Goal: Task Accomplishment & Management: Use online tool/utility

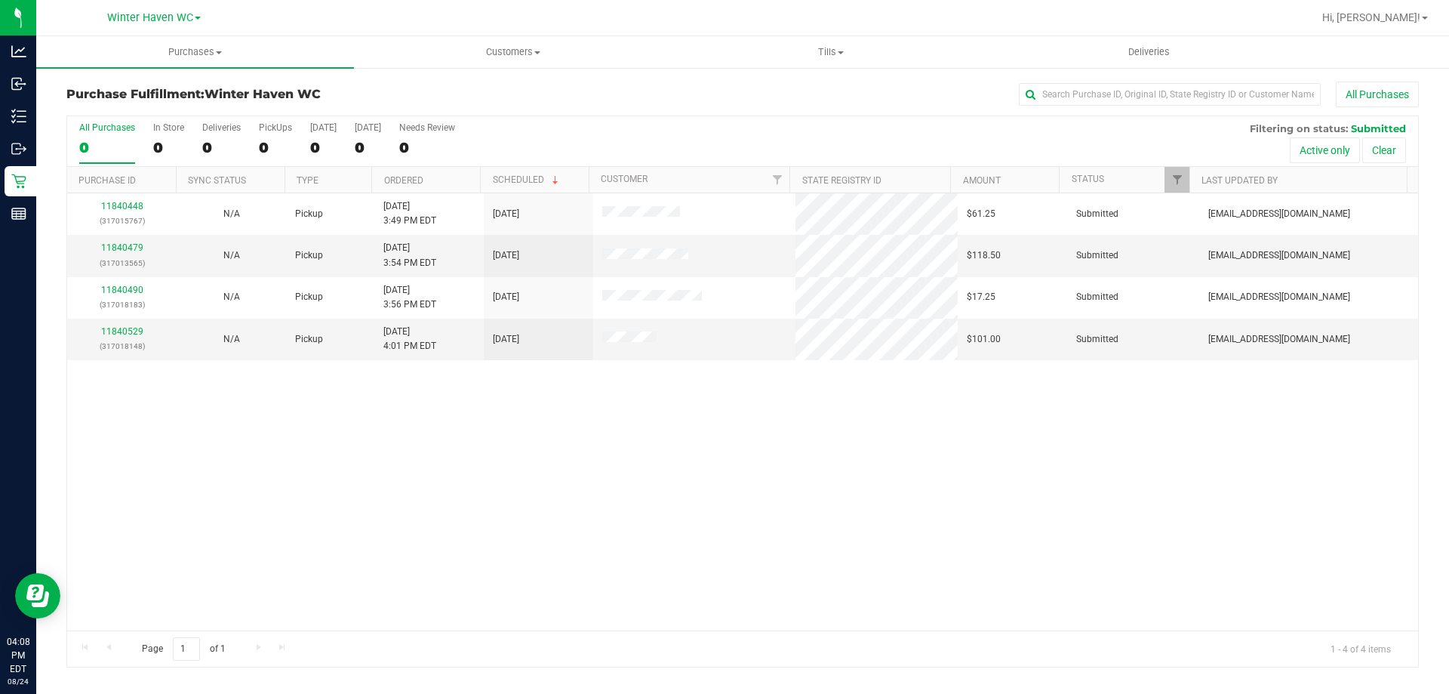
click at [399, 464] on div "11840448 (317015767) N/A Pickup [DATE] 3:49 PM EDT 8/24/2025 $61.25 Submitted […" at bounding box center [742, 411] width 1351 height 437
click at [165, 425] on div "11840448 (317015767) N/A Pickup [DATE] 3:49 PM EDT 8/24/2025 $61.25 Submitted […" at bounding box center [742, 411] width 1351 height 437
click at [122, 331] on link "11840529" at bounding box center [122, 331] width 42 height 11
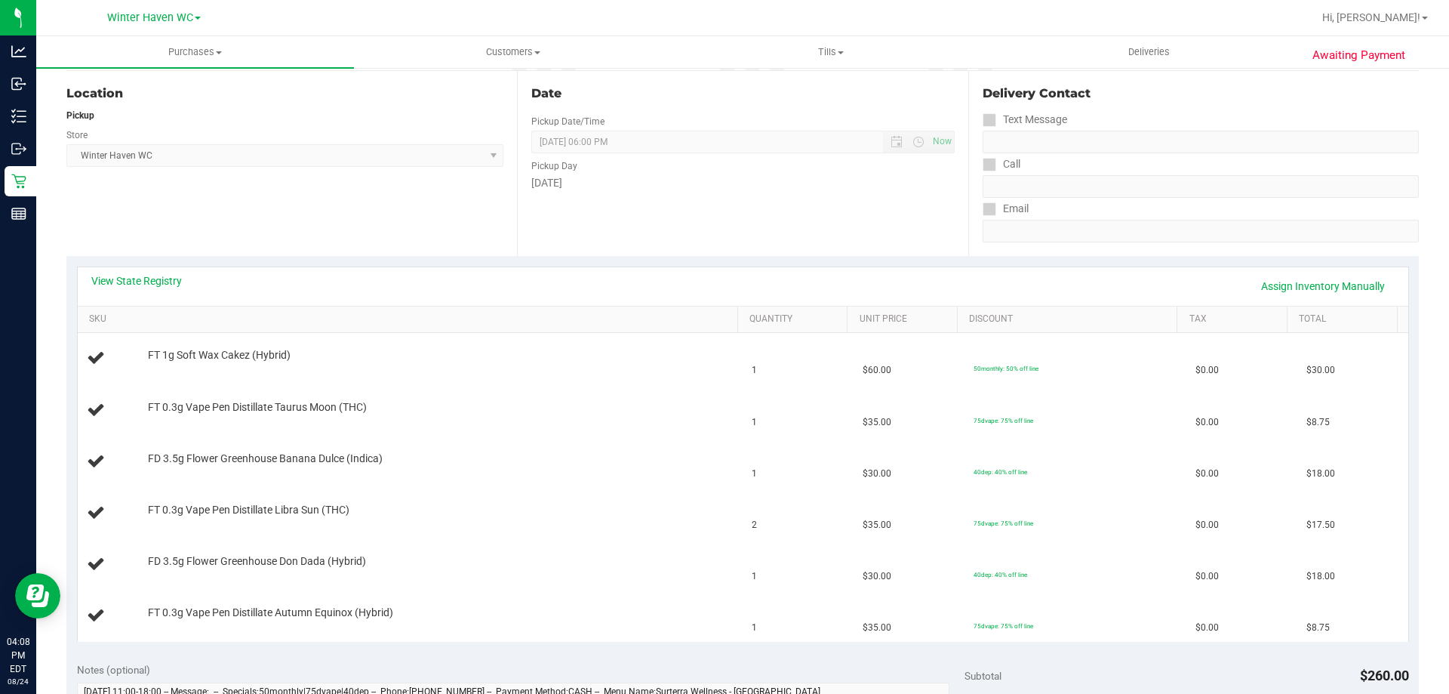
scroll to position [226, 0]
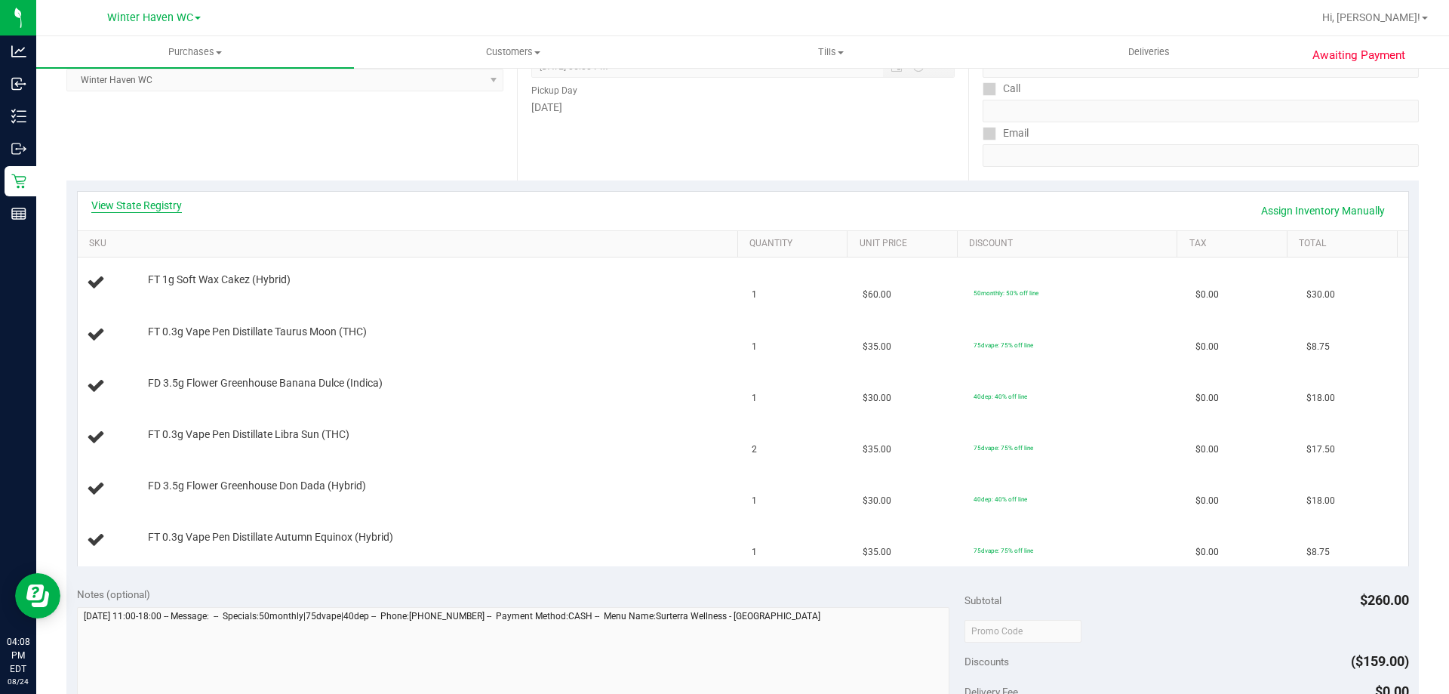
click at [172, 206] on link "View State Registry" at bounding box center [136, 205] width 91 height 15
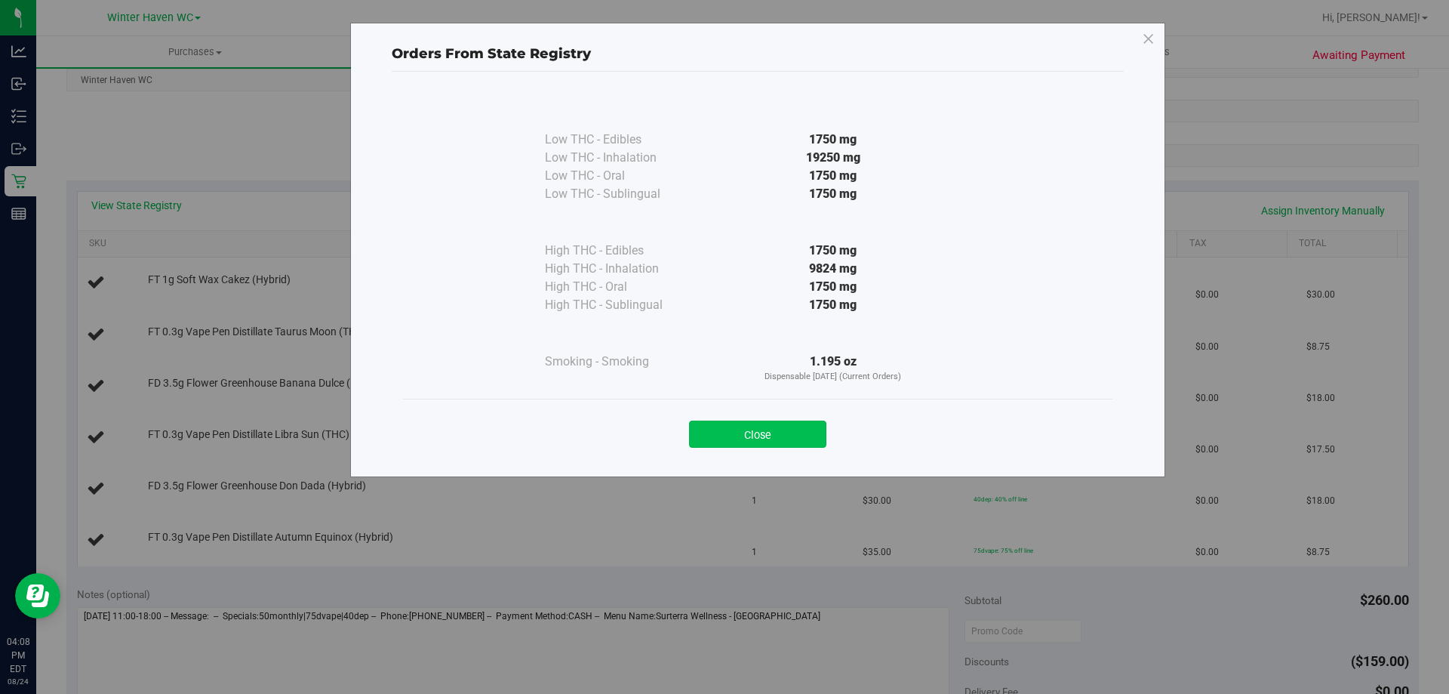
click at [742, 437] on button "Close" at bounding box center [757, 433] width 137 height 27
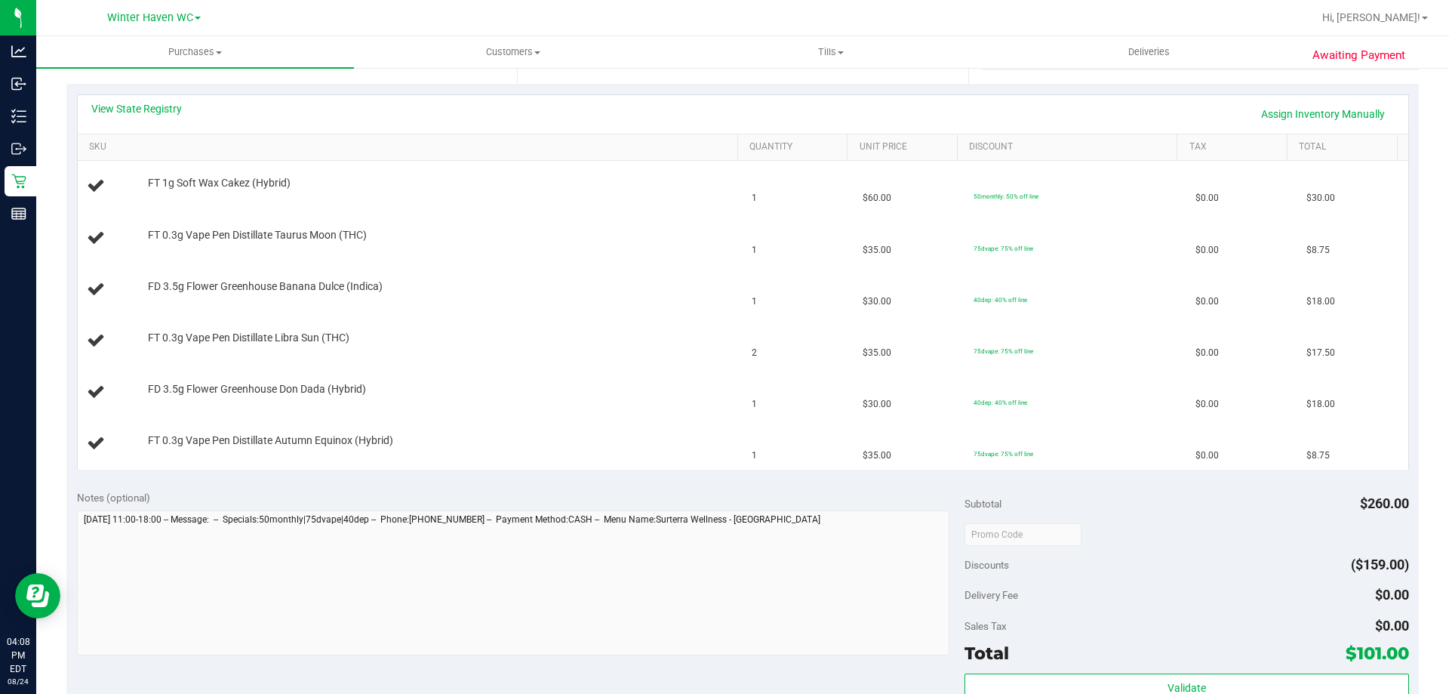
scroll to position [528, 0]
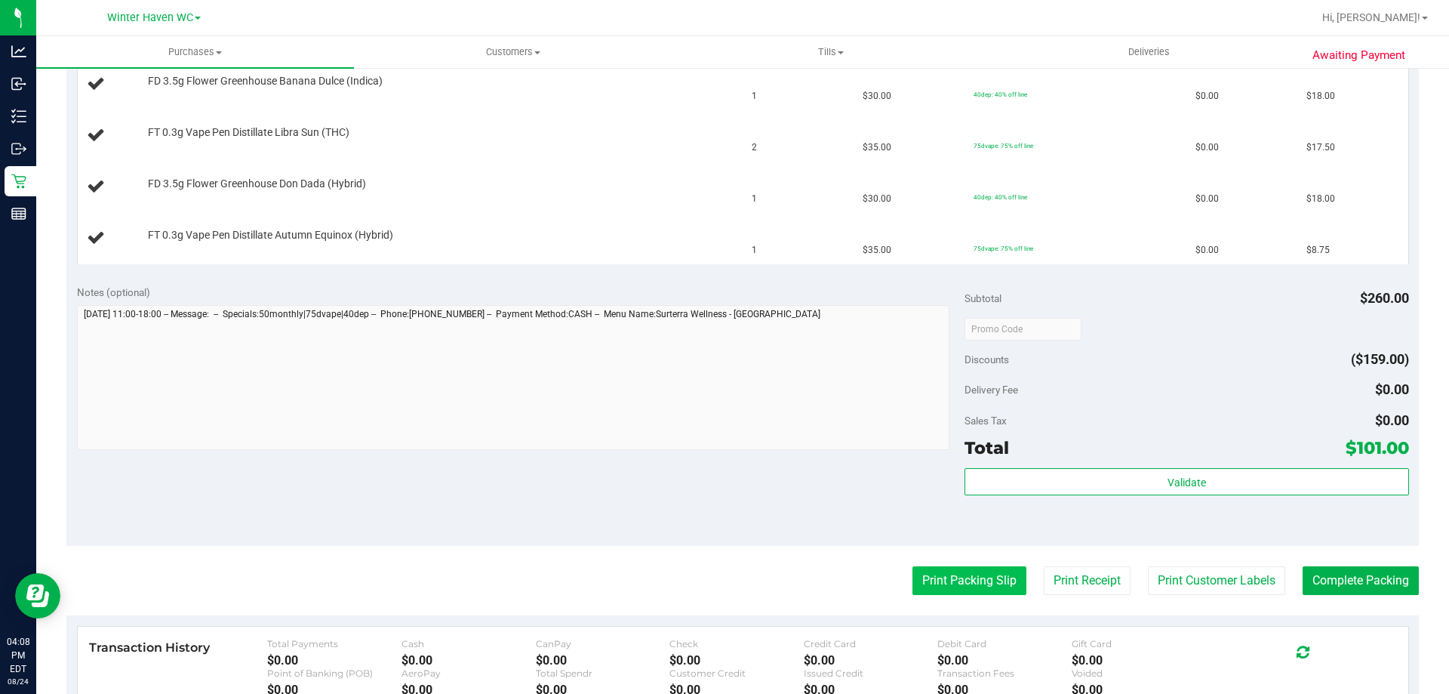
click at [913, 584] on button "Print Packing Slip" at bounding box center [970, 580] width 114 height 29
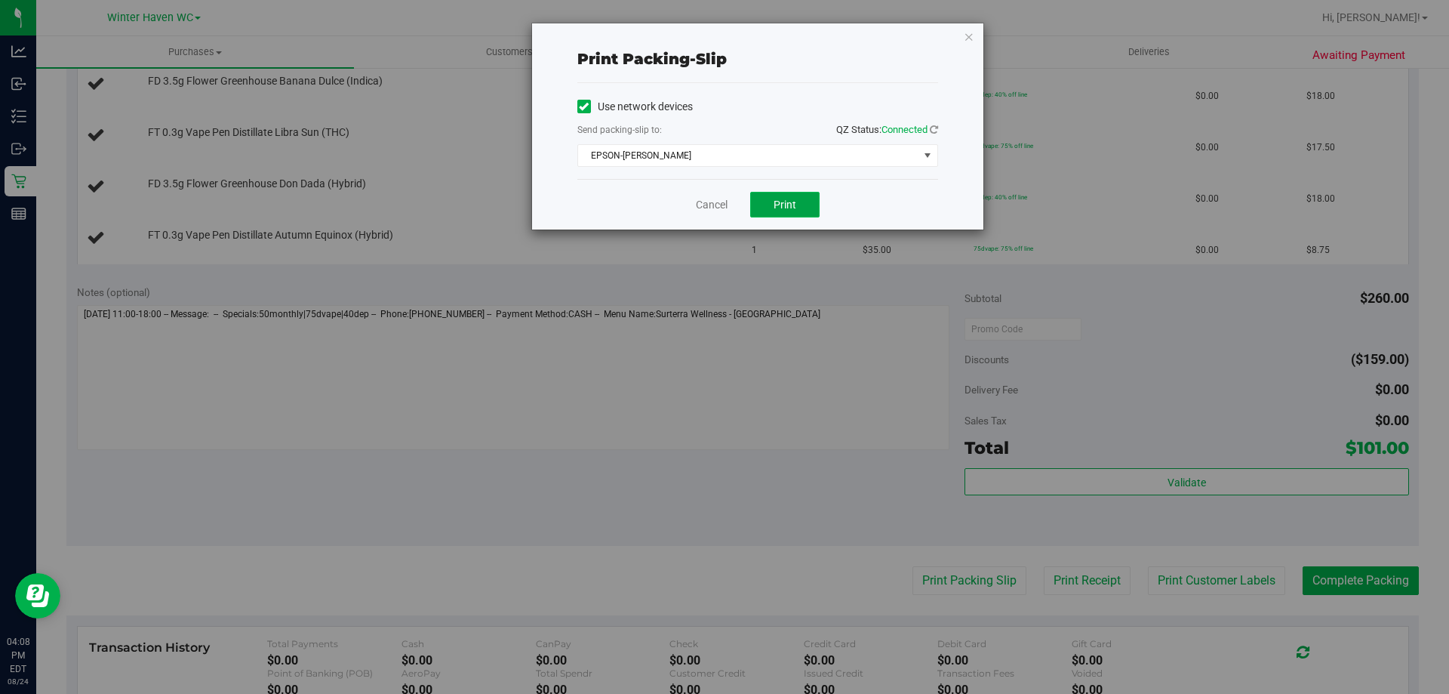
click at [765, 199] on button "Print" at bounding box center [784, 205] width 69 height 26
click at [715, 205] on link "Cancel" at bounding box center [712, 205] width 32 height 16
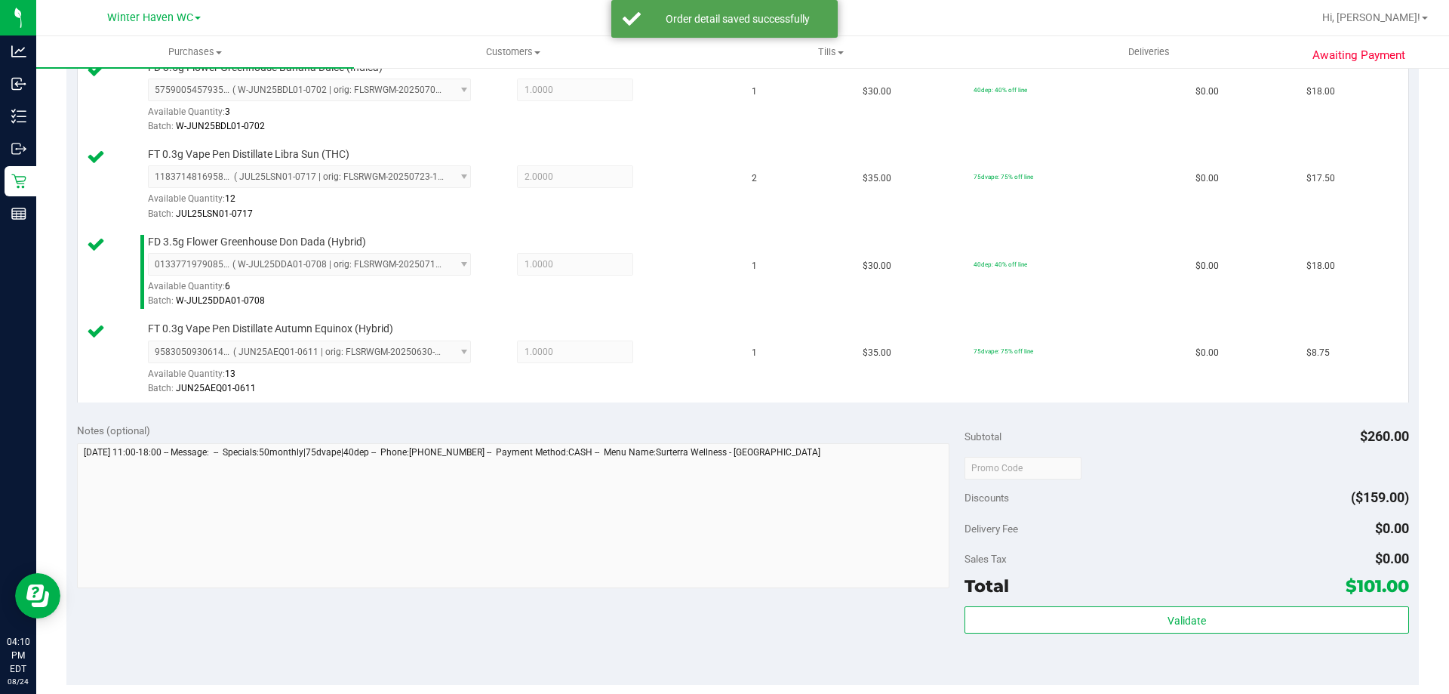
scroll to position [755, 0]
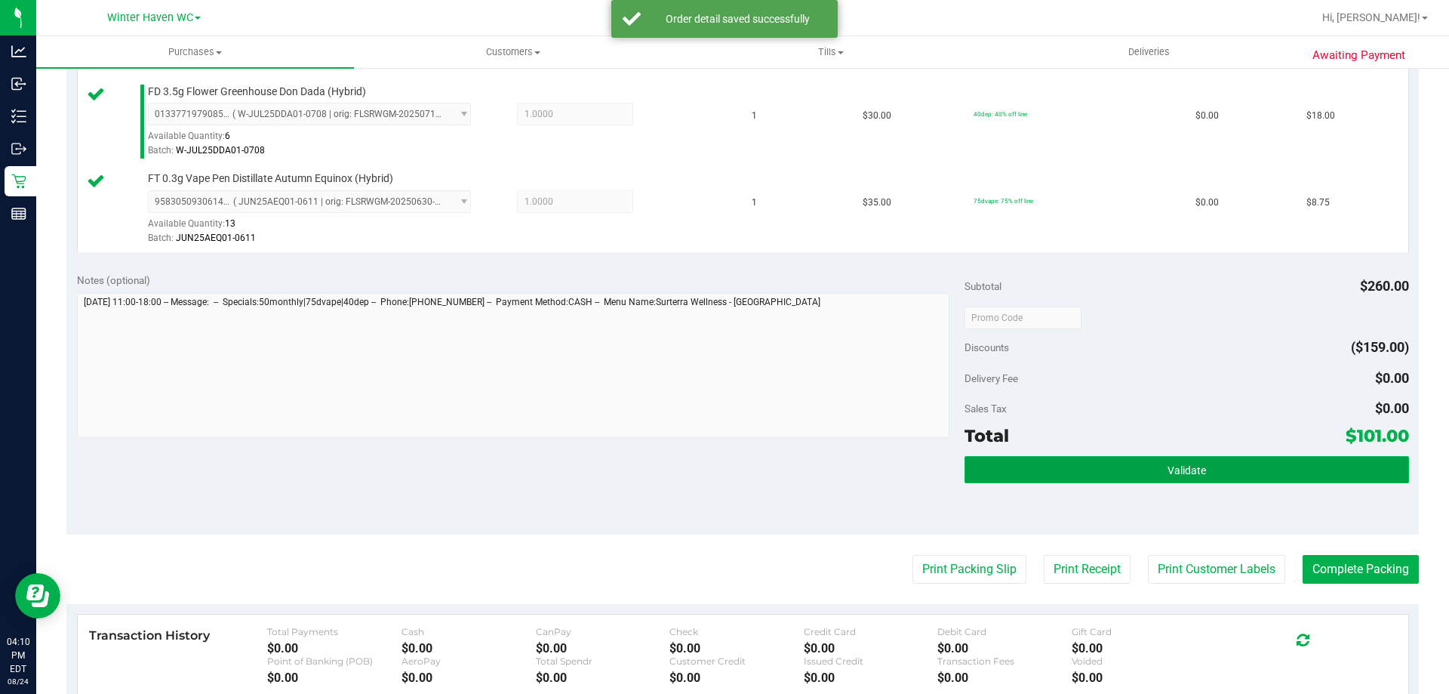
click at [1124, 482] on button "Validate" at bounding box center [1187, 469] width 444 height 27
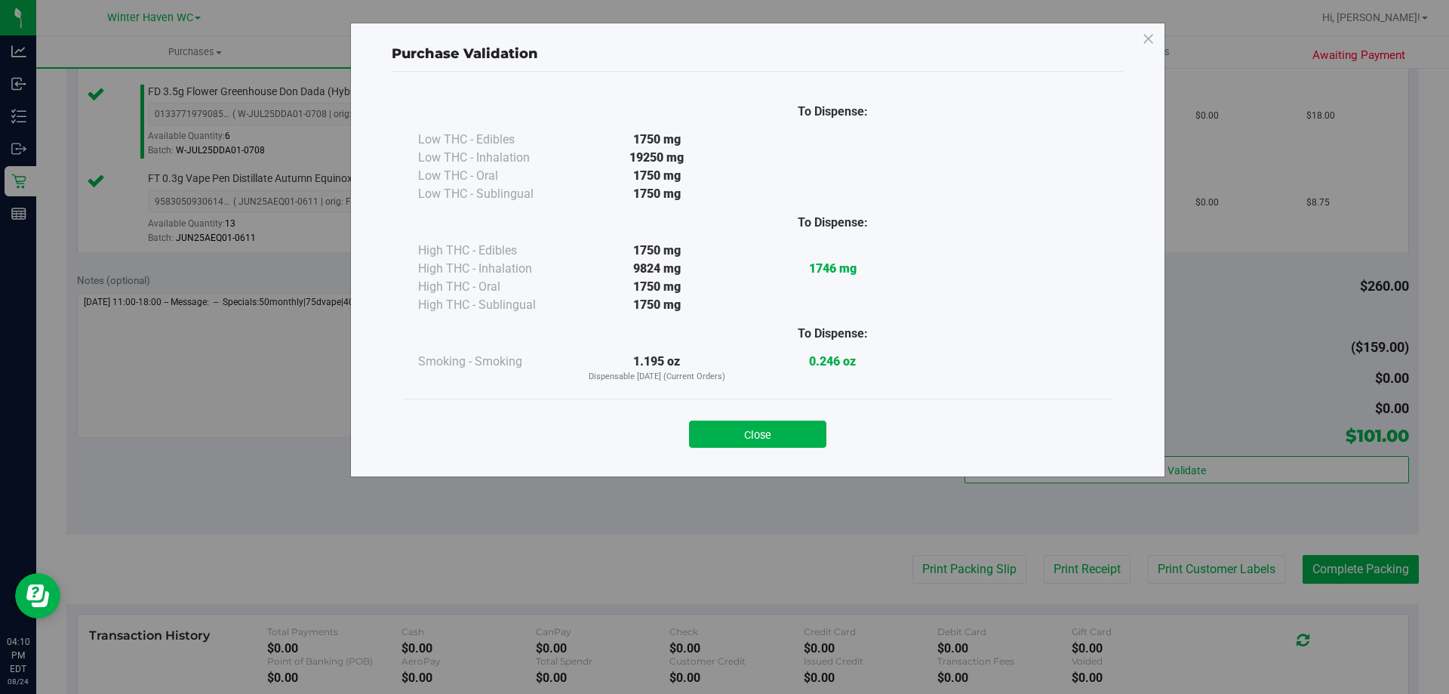
click at [788, 418] on div "Close" at bounding box center [757, 430] width 687 height 38
click at [795, 433] on button "Close" at bounding box center [757, 433] width 137 height 27
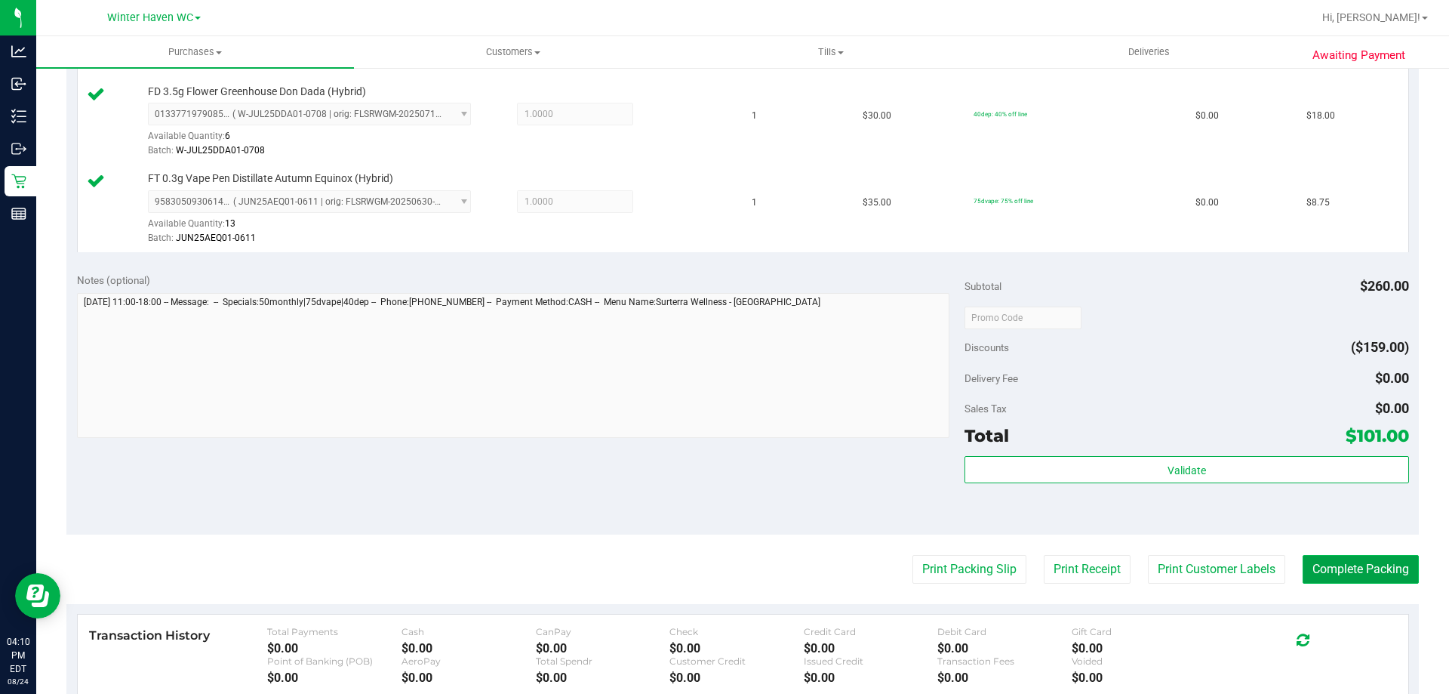
click at [1338, 574] on button "Complete Packing" at bounding box center [1361, 569] width 116 height 29
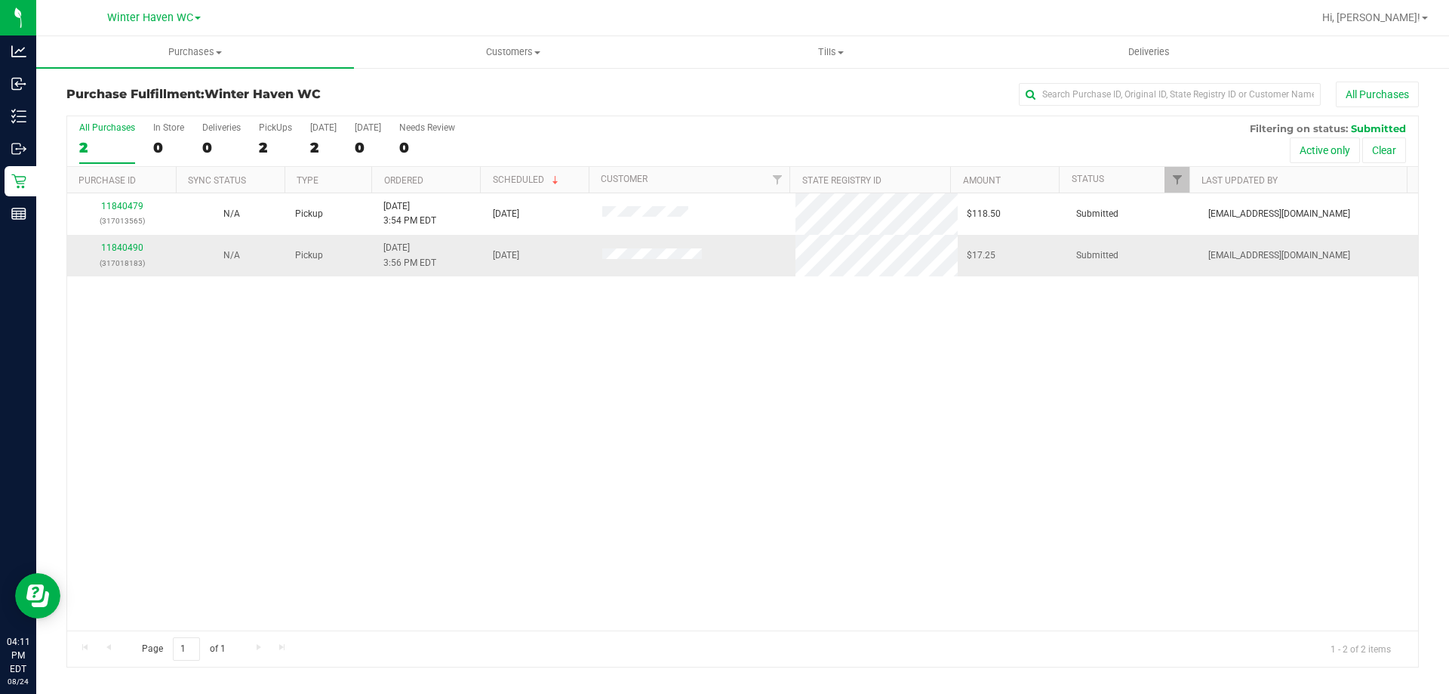
click at [116, 242] on div "11840490 (317018183)" at bounding box center [121, 255] width 91 height 29
click at [129, 259] on p "(317018183)" at bounding box center [121, 263] width 91 height 14
click at [130, 250] on link "11840490" at bounding box center [122, 247] width 42 height 11
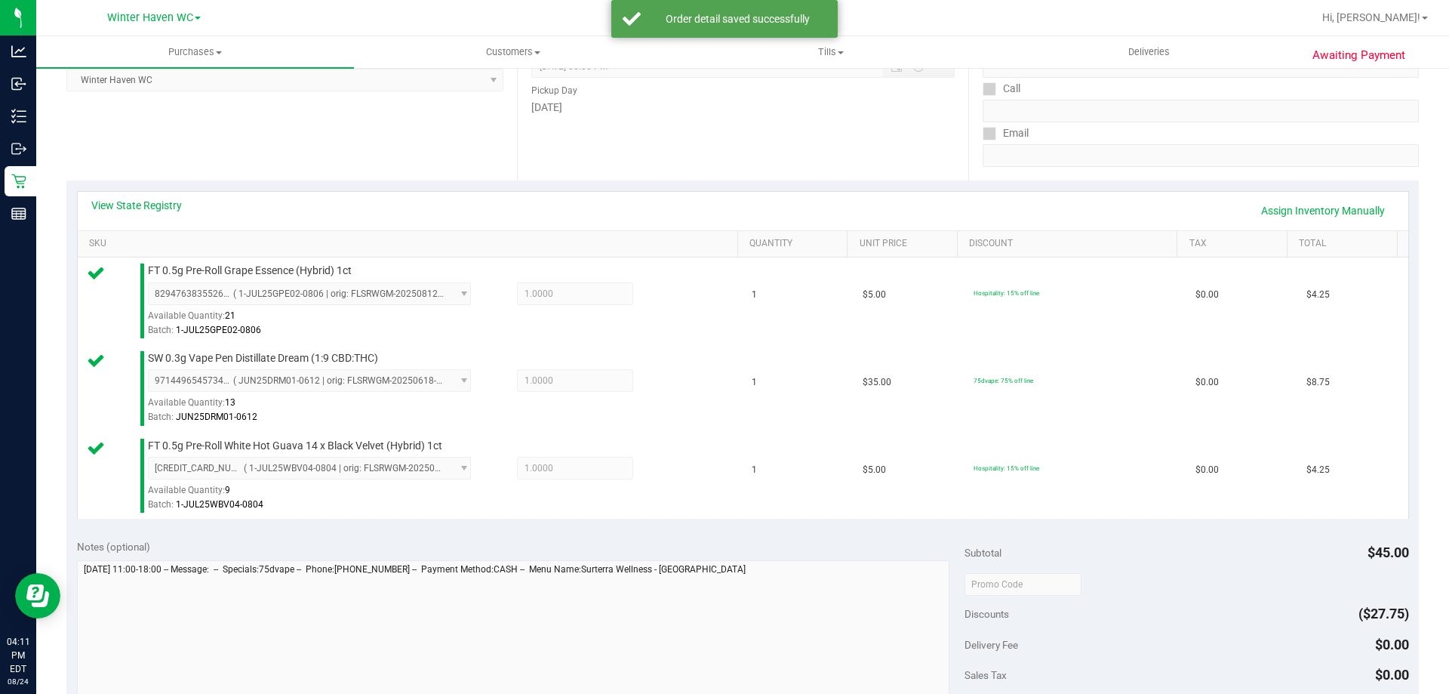
scroll to position [453, 0]
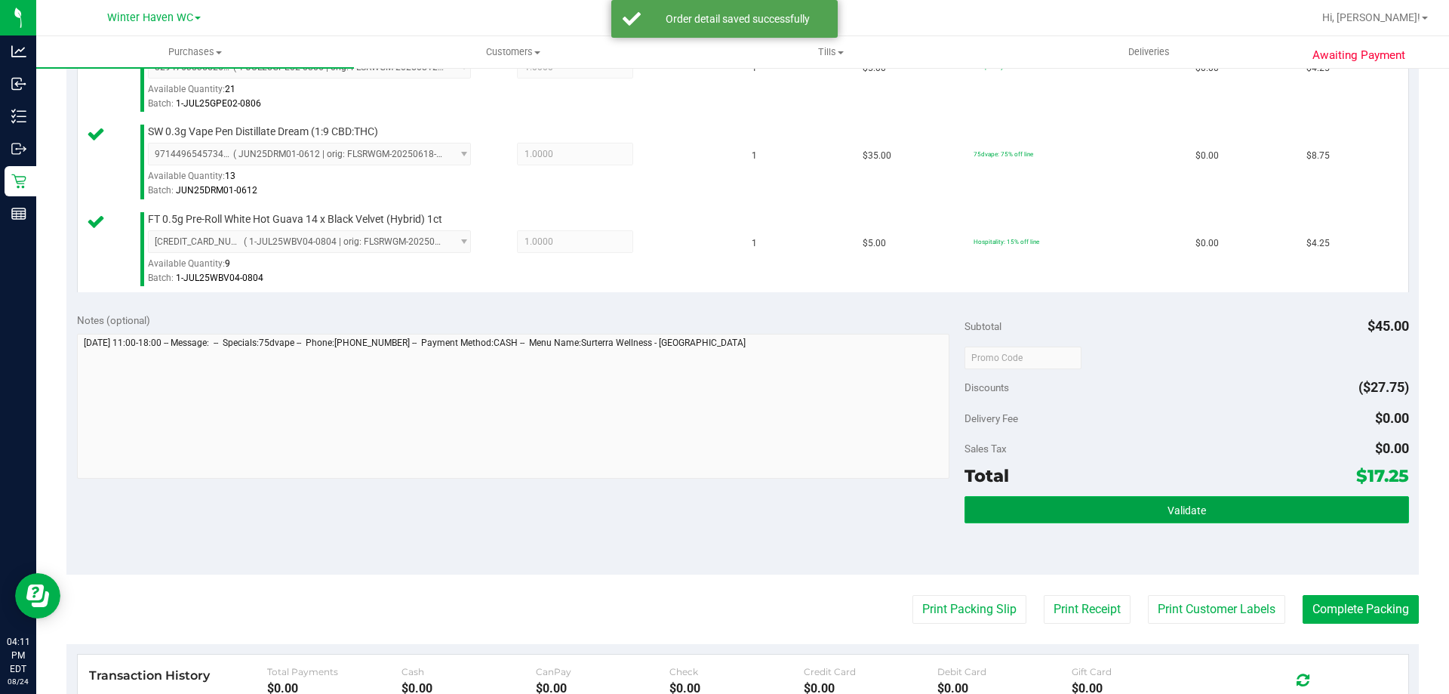
click at [1168, 506] on span "Validate" at bounding box center [1187, 510] width 39 height 12
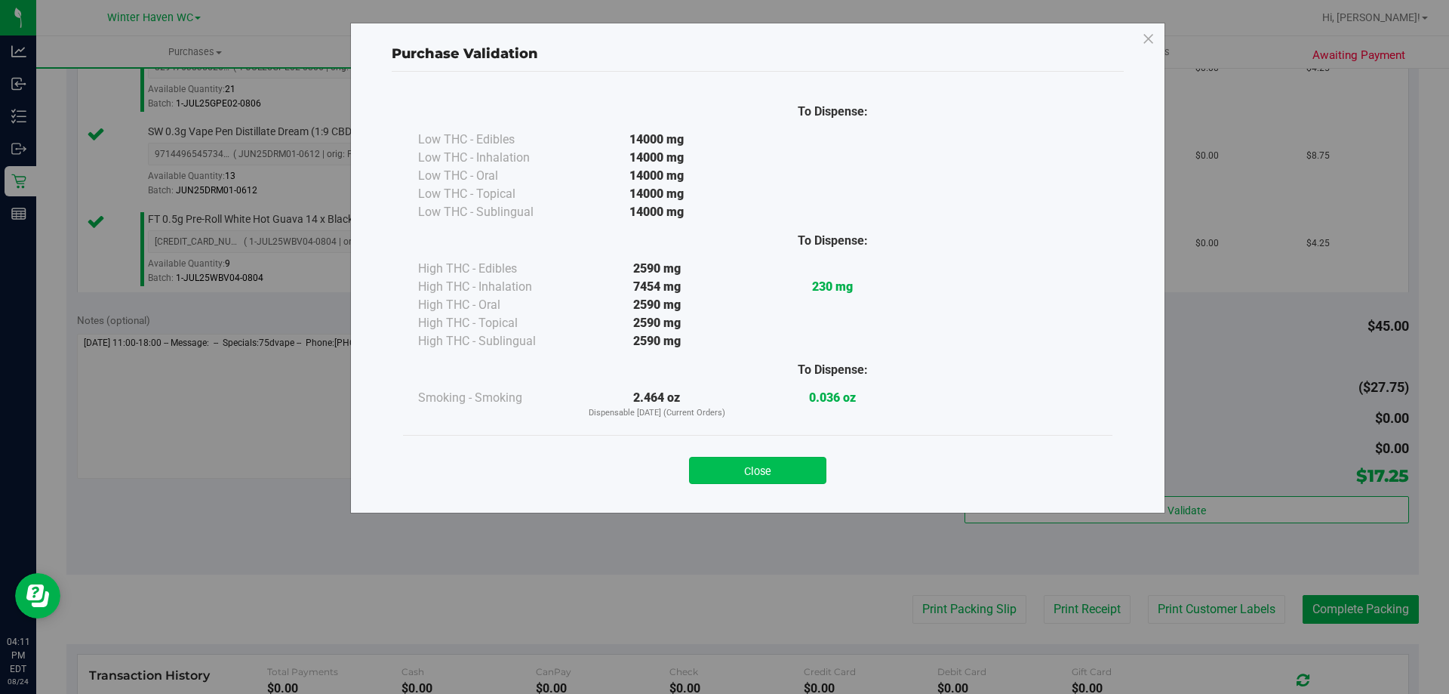
click at [803, 462] on button "Close" at bounding box center [757, 470] width 137 height 27
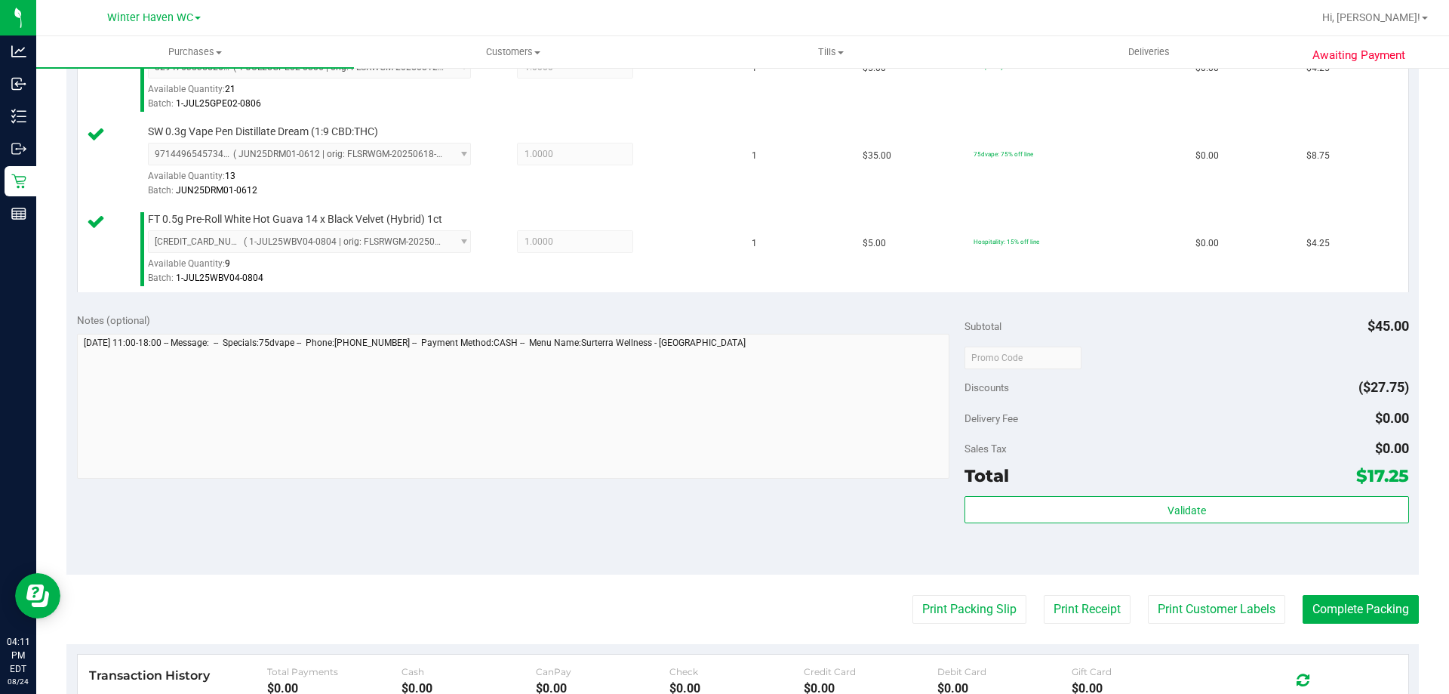
click at [833, 498] on div "Notes (optional) Subtotal $45.00 Discounts ($27.75) Delivery Fee $0.00 Sales Ta…" at bounding box center [742, 439] width 1353 height 272
drag, startPoint x: 901, startPoint y: 619, endPoint x: 902, endPoint y: 608, distance: 10.6
click at [913, 608] on button "Print Packing Slip" at bounding box center [970, 609] width 114 height 29
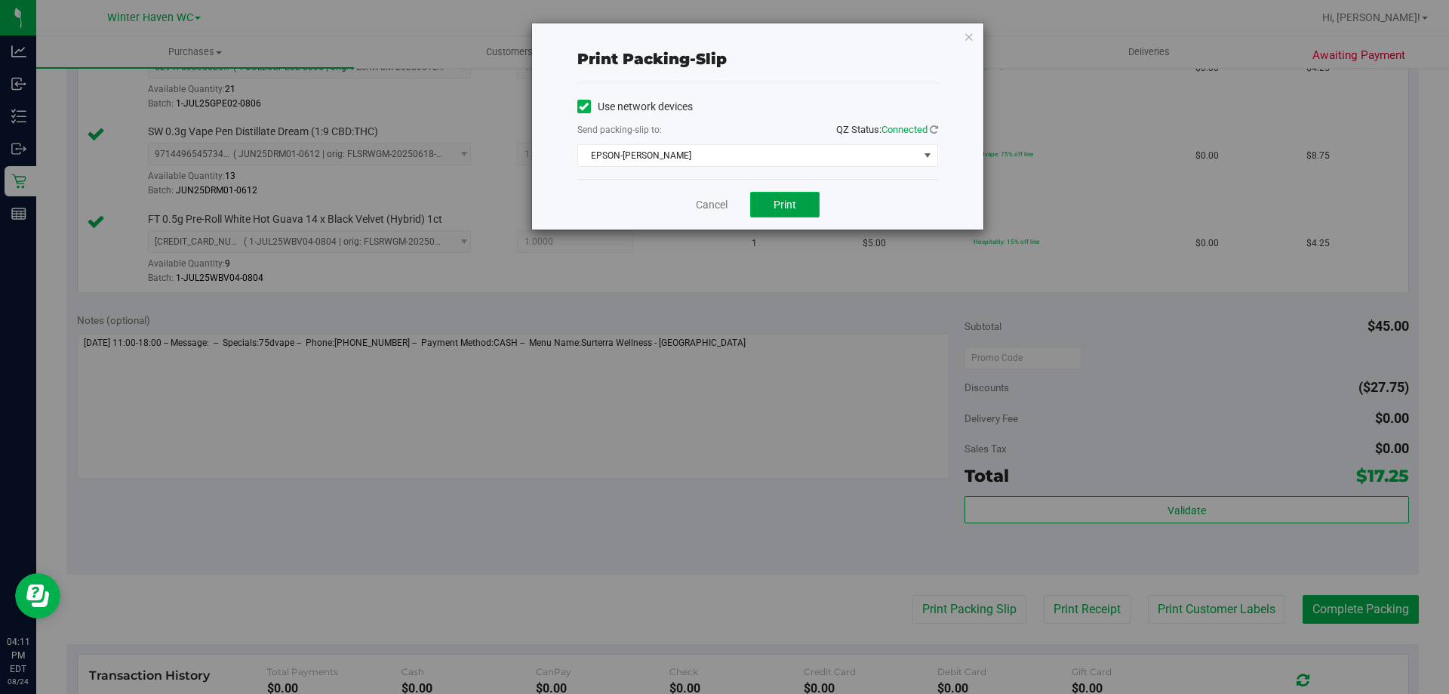
click at [787, 211] on button "Print" at bounding box center [784, 205] width 69 height 26
click at [732, 201] on div "Cancel Print" at bounding box center [758, 204] width 361 height 51
click at [718, 205] on link "Cancel" at bounding box center [712, 205] width 32 height 16
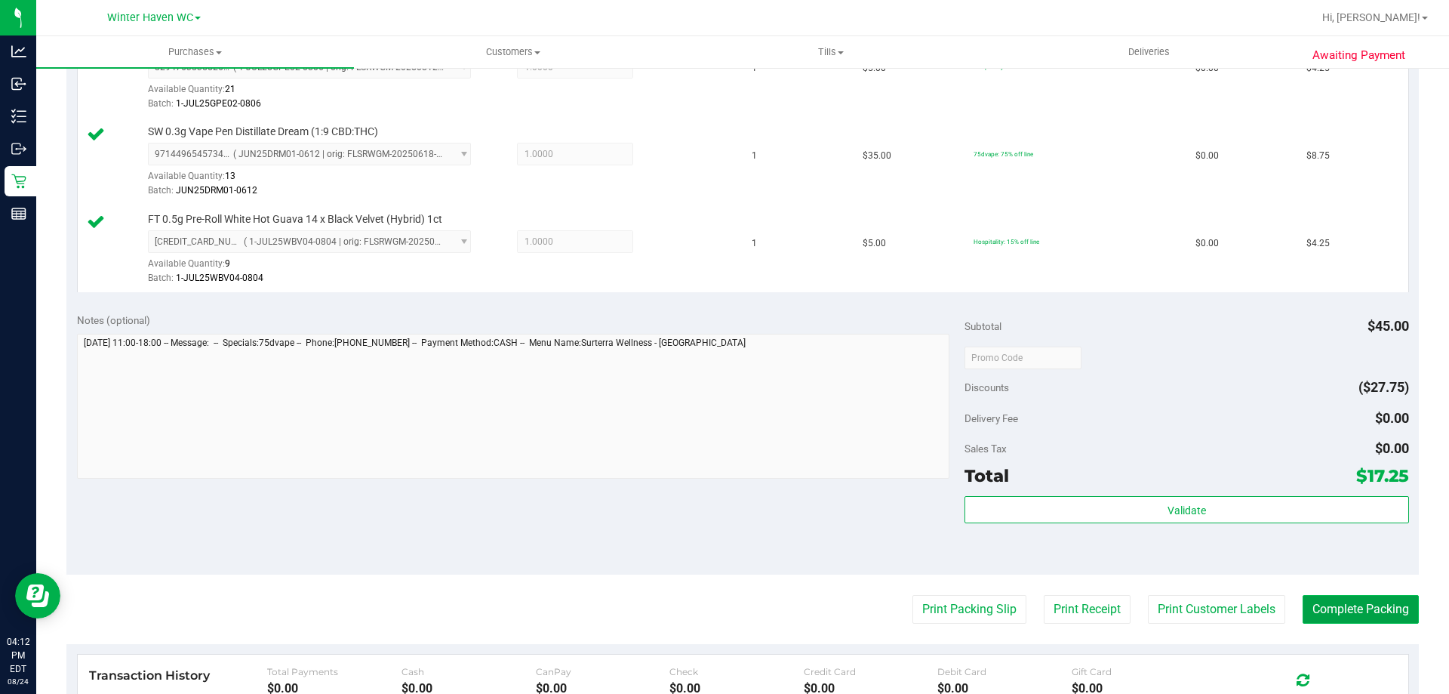
click at [1387, 598] on button "Complete Packing" at bounding box center [1361, 609] width 116 height 29
click at [1387, 600] on button "Complete Packing" at bounding box center [1355, 609] width 128 height 29
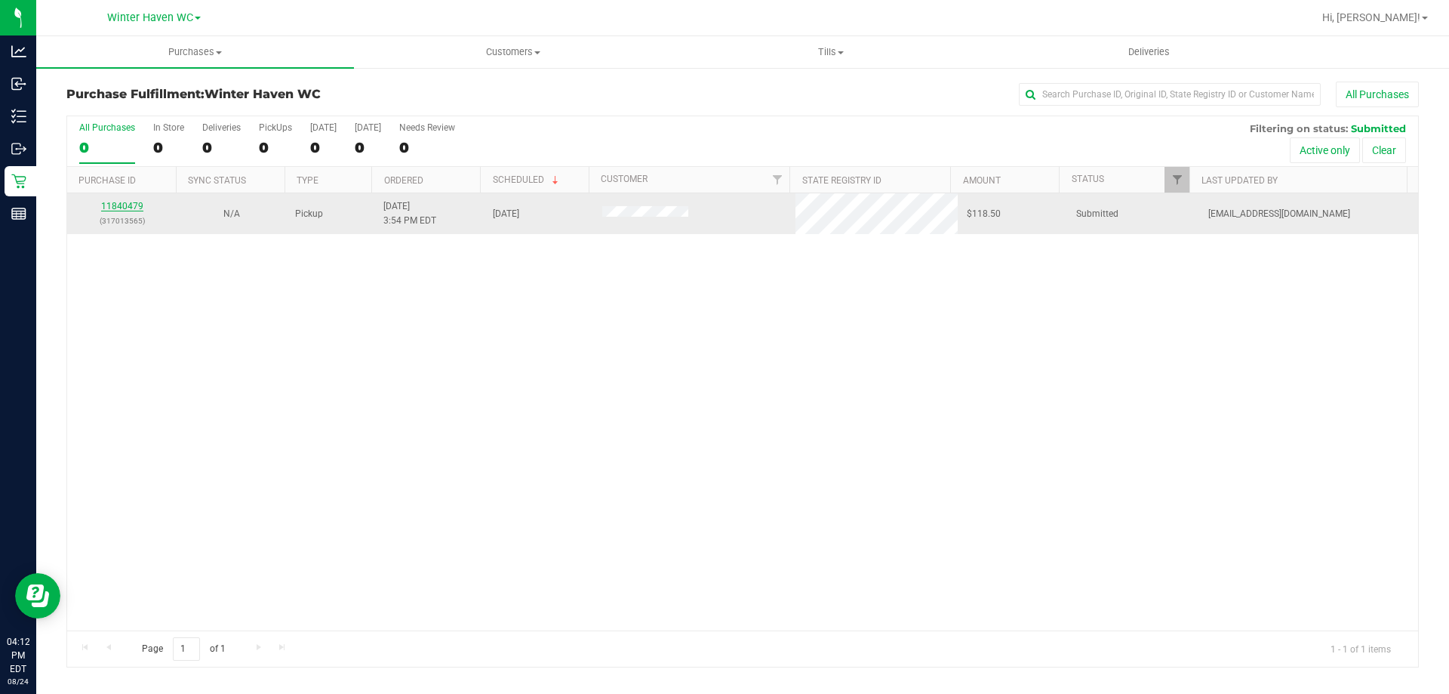
click at [109, 210] on link "11840479" at bounding box center [122, 206] width 42 height 11
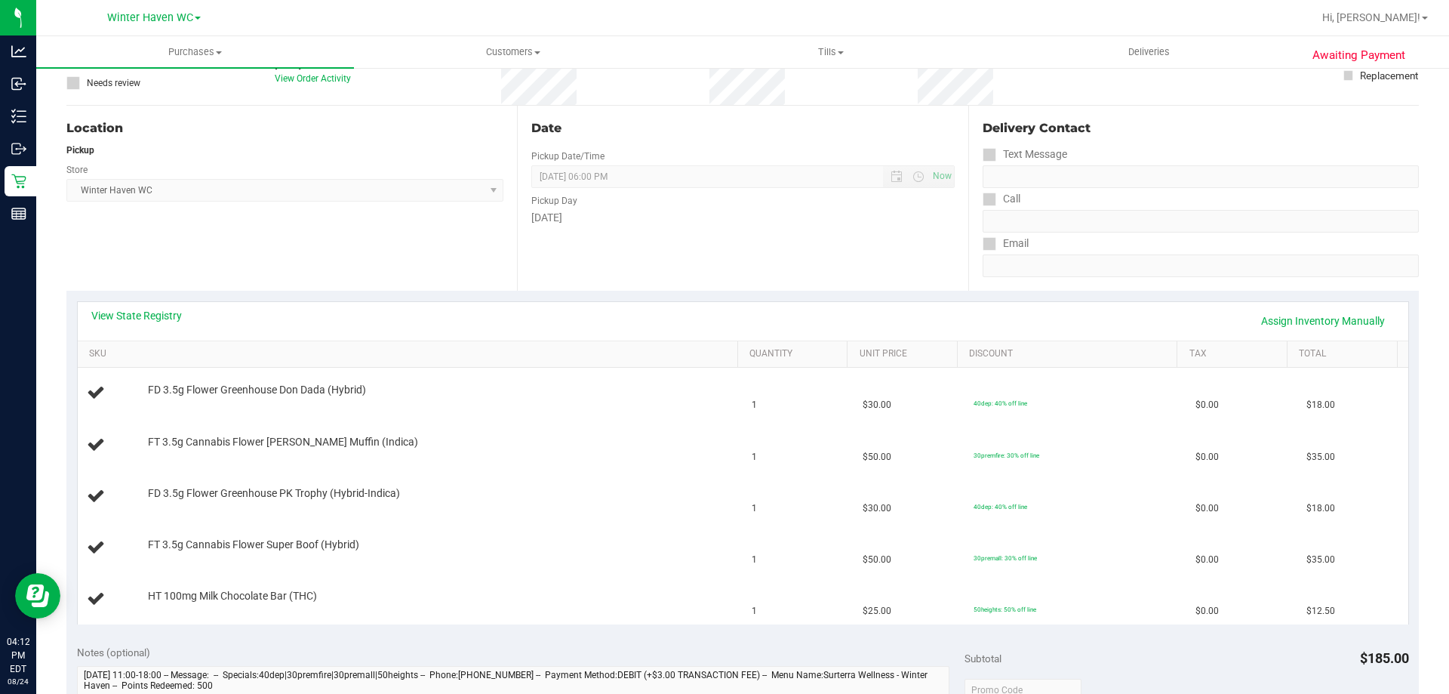
scroll to position [151, 0]
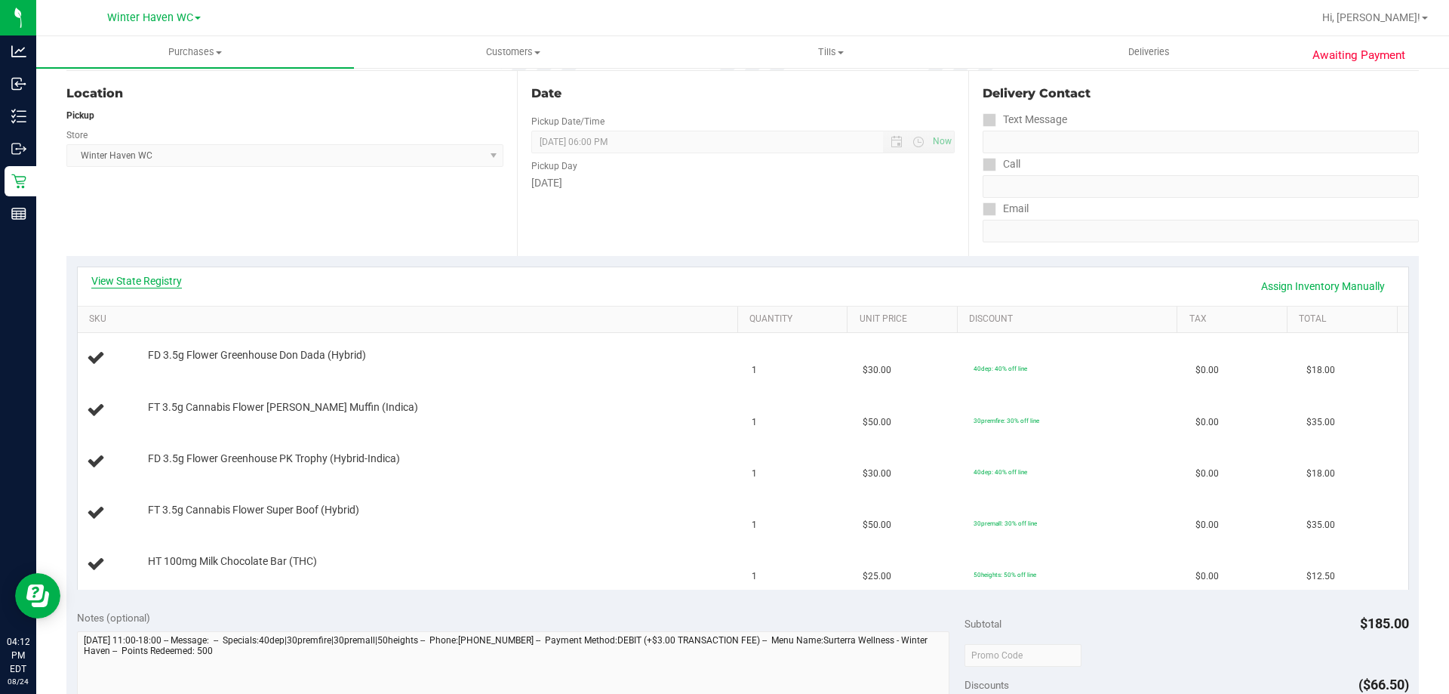
click at [177, 281] on link "View State Registry" at bounding box center [136, 280] width 91 height 15
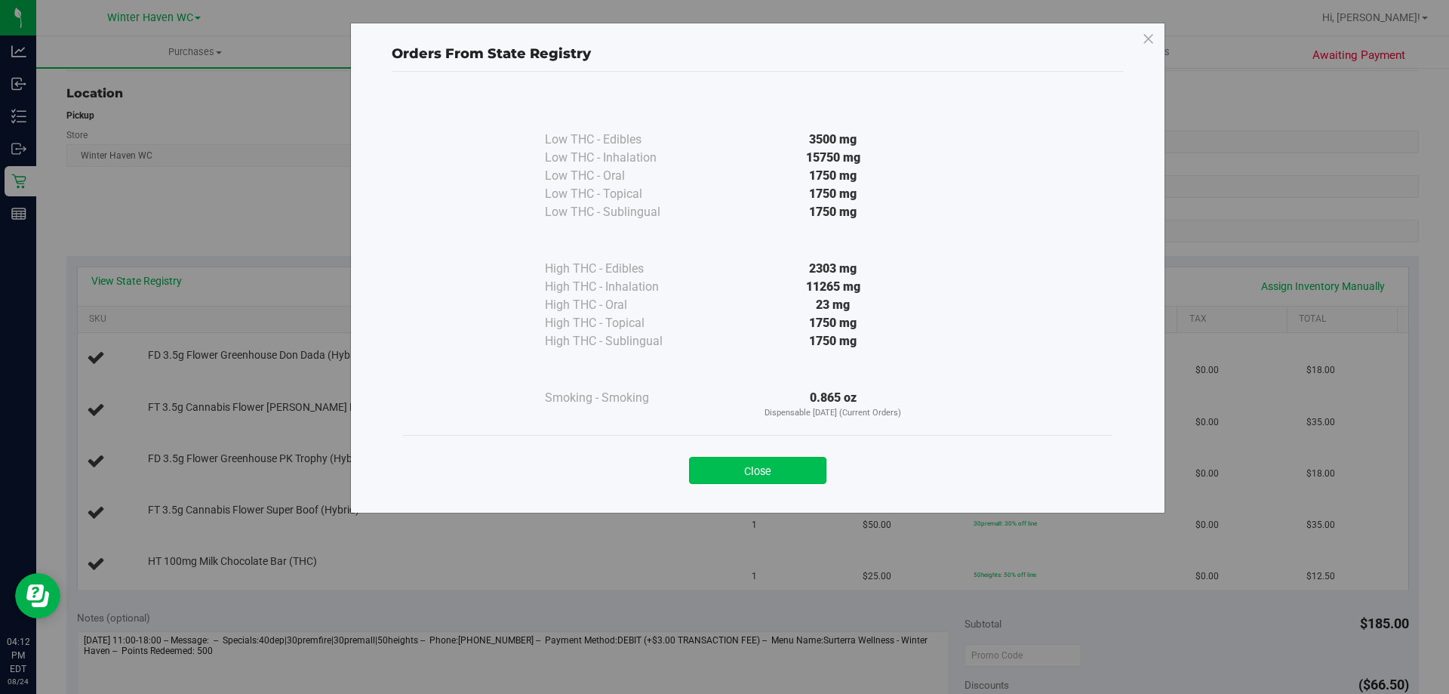
click at [726, 471] on button "Close" at bounding box center [757, 470] width 137 height 27
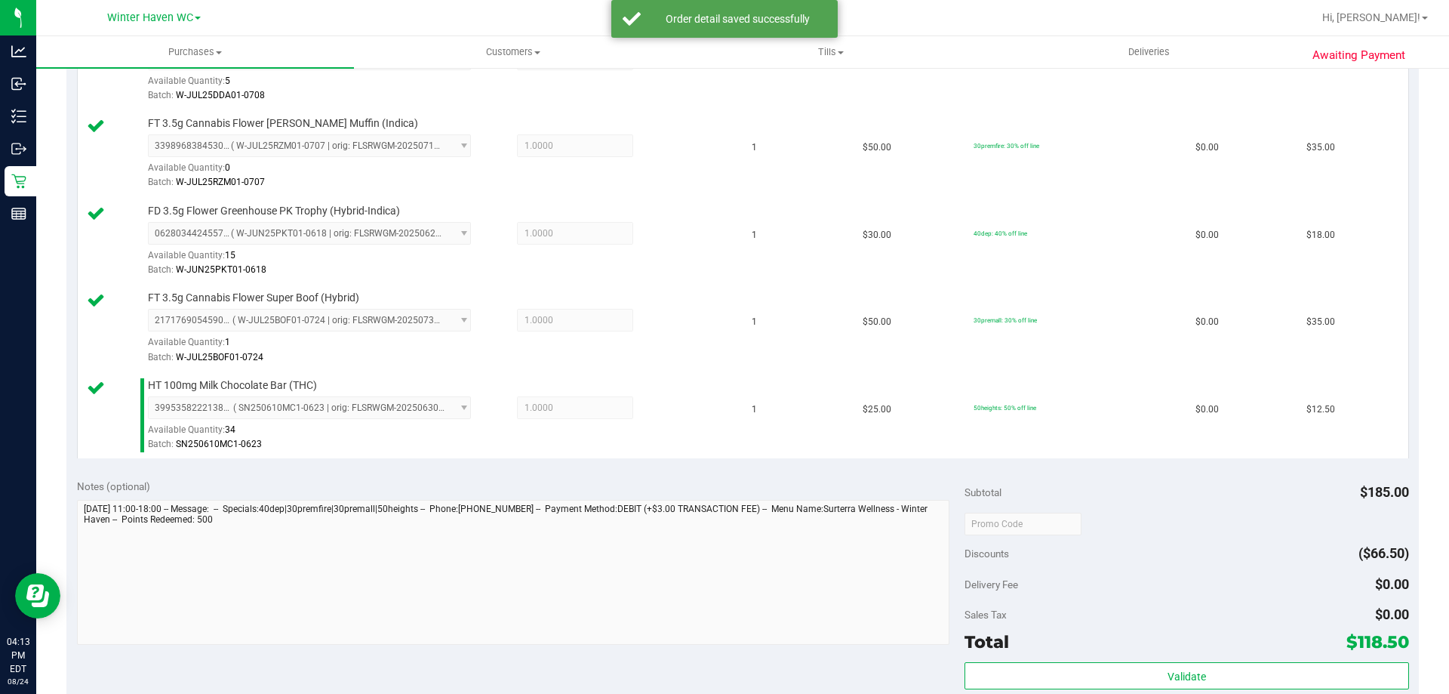
scroll to position [679, 0]
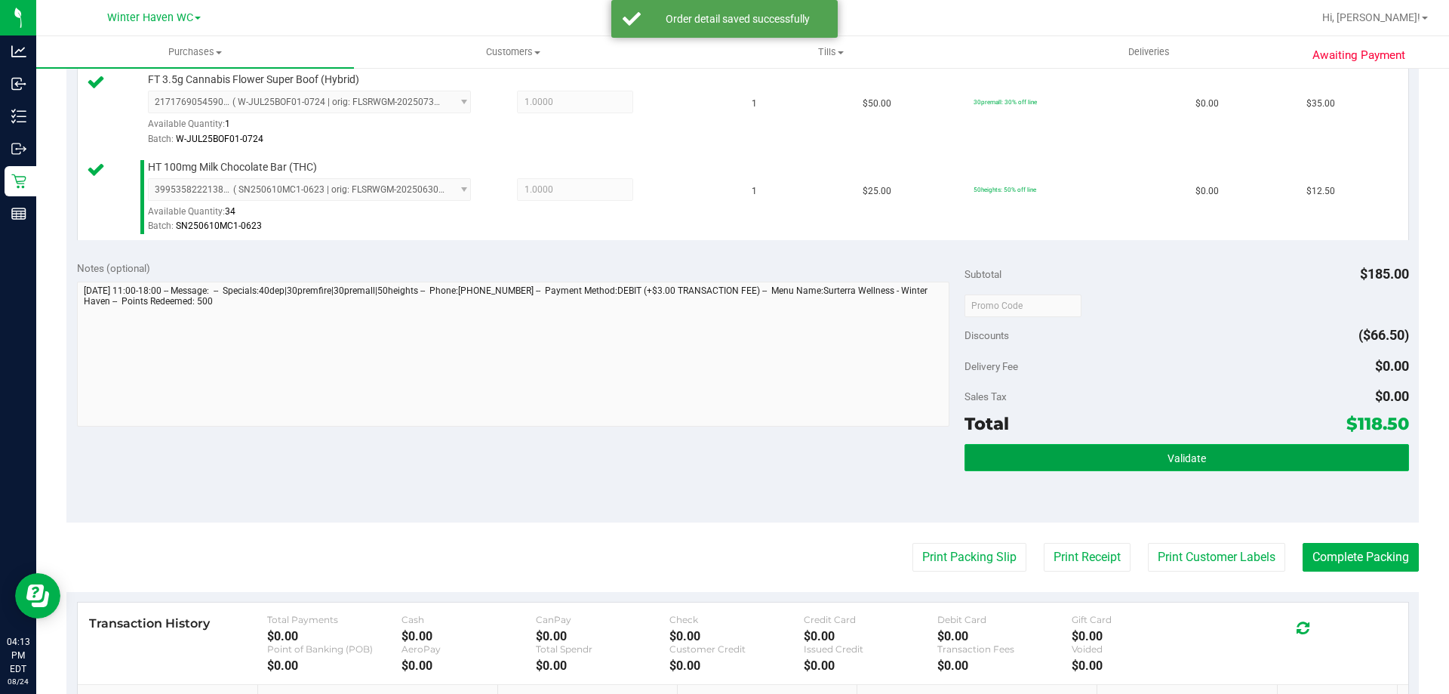
click at [1084, 451] on button "Validate" at bounding box center [1187, 457] width 444 height 27
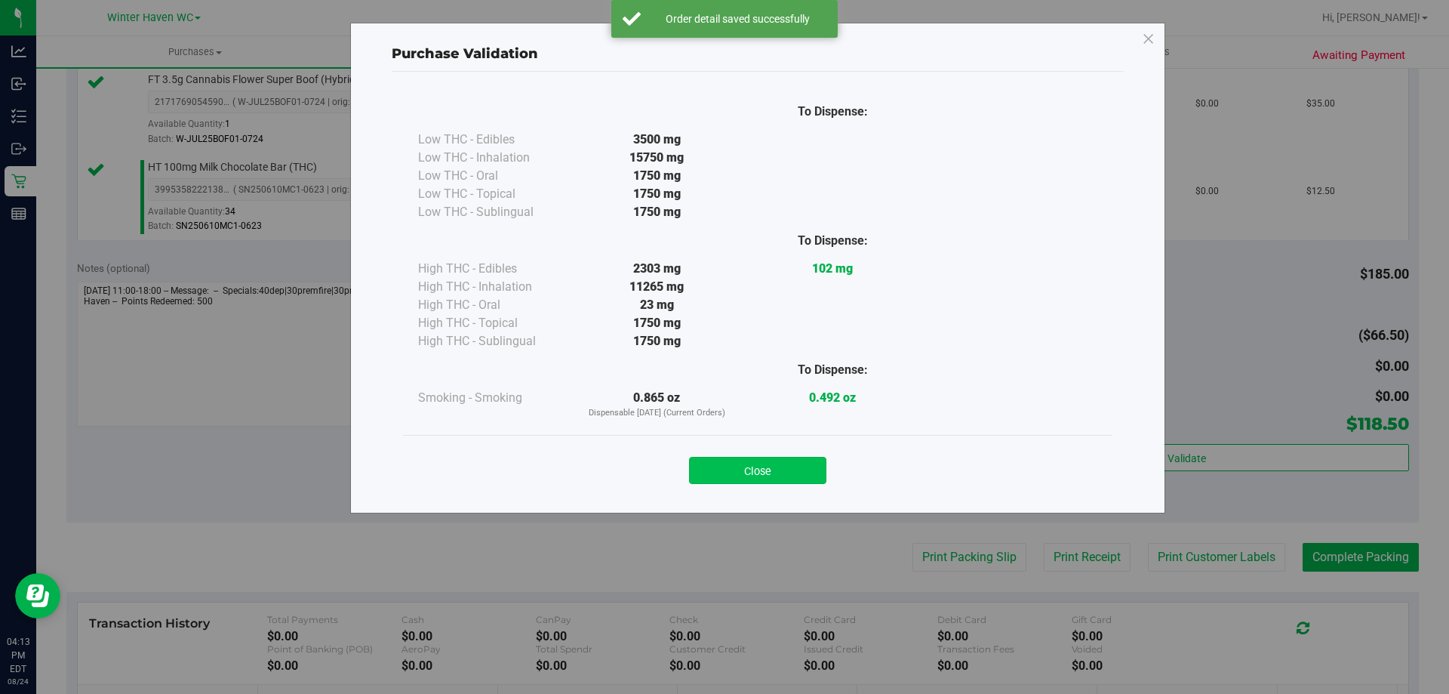
click at [807, 476] on button "Close" at bounding box center [757, 470] width 137 height 27
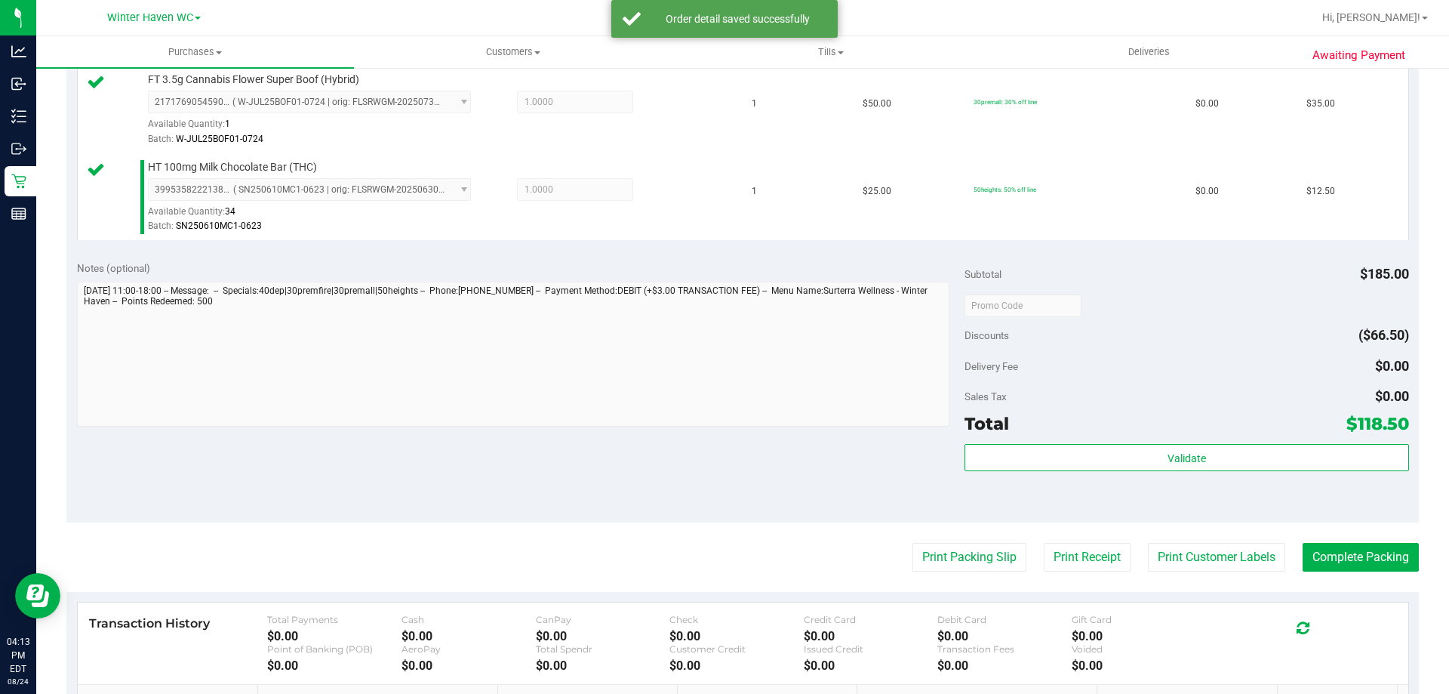
click at [892, 519] on div "Notes (optional) Subtotal $185.00 Discounts ($66.50) Delivery Fee $0.00 Sales T…" at bounding box center [742, 387] width 1353 height 272
click at [913, 547] on button "Print Packing Slip" at bounding box center [970, 557] width 114 height 29
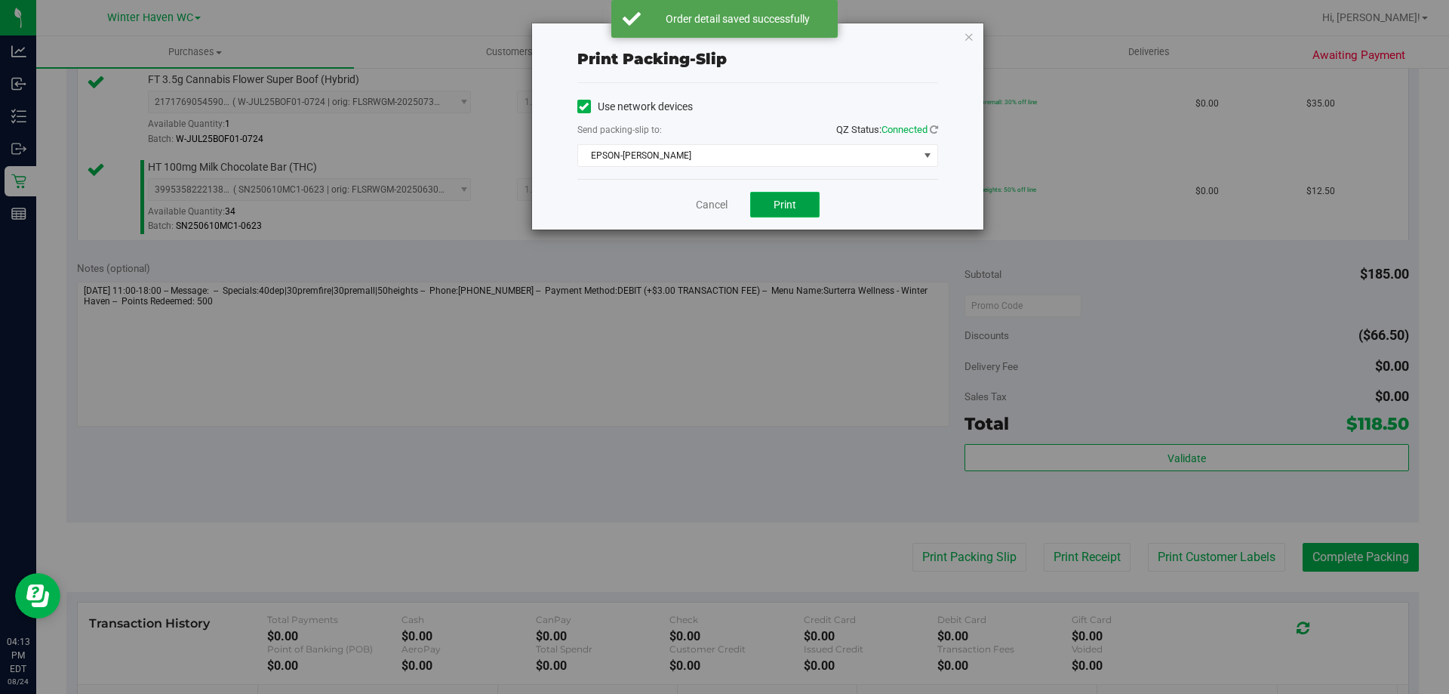
click at [804, 211] on button "Print" at bounding box center [784, 205] width 69 height 26
click at [804, 212] on button "Print" at bounding box center [784, 205] width 69 height 26
click at [704, 206] on link "Cancel" at bounding box center [712, 205] width 32 height 16
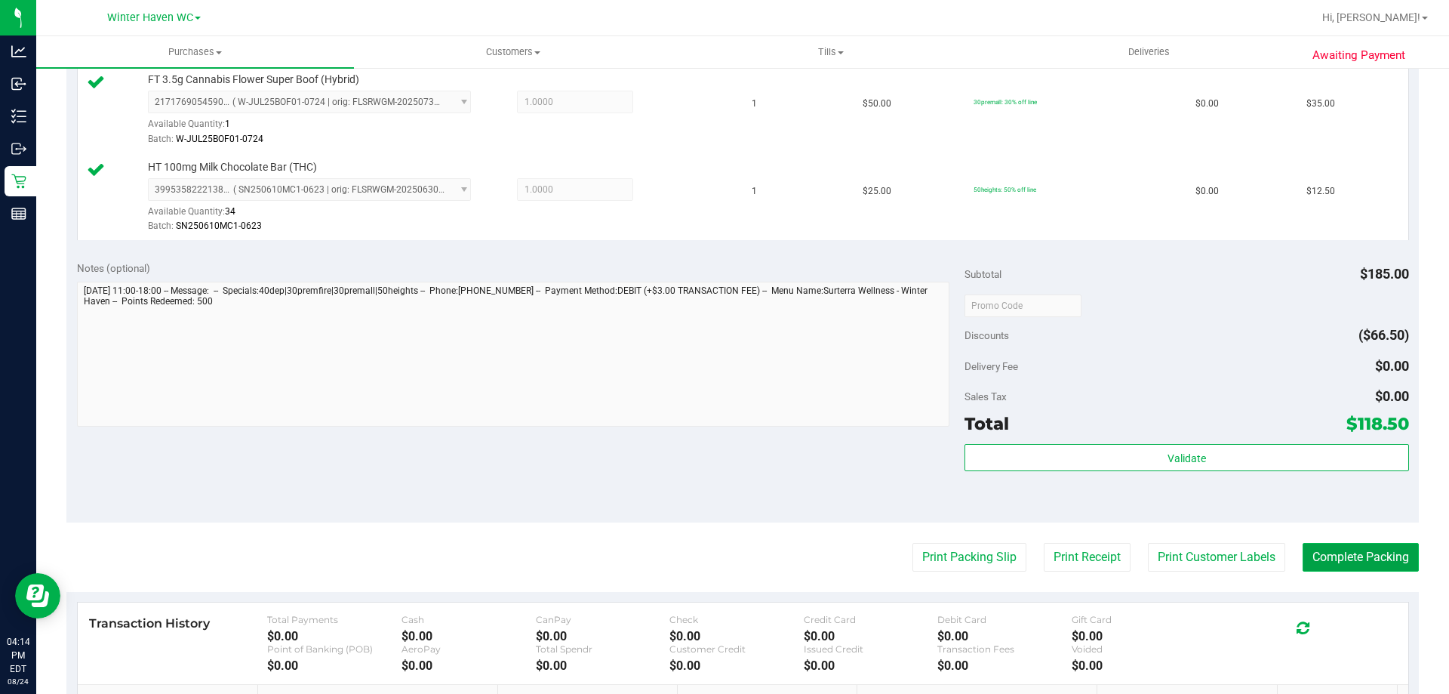
click at [1386, 546] on button "Complete Packing" at bounding box center [1361, 557] width 116 height 29
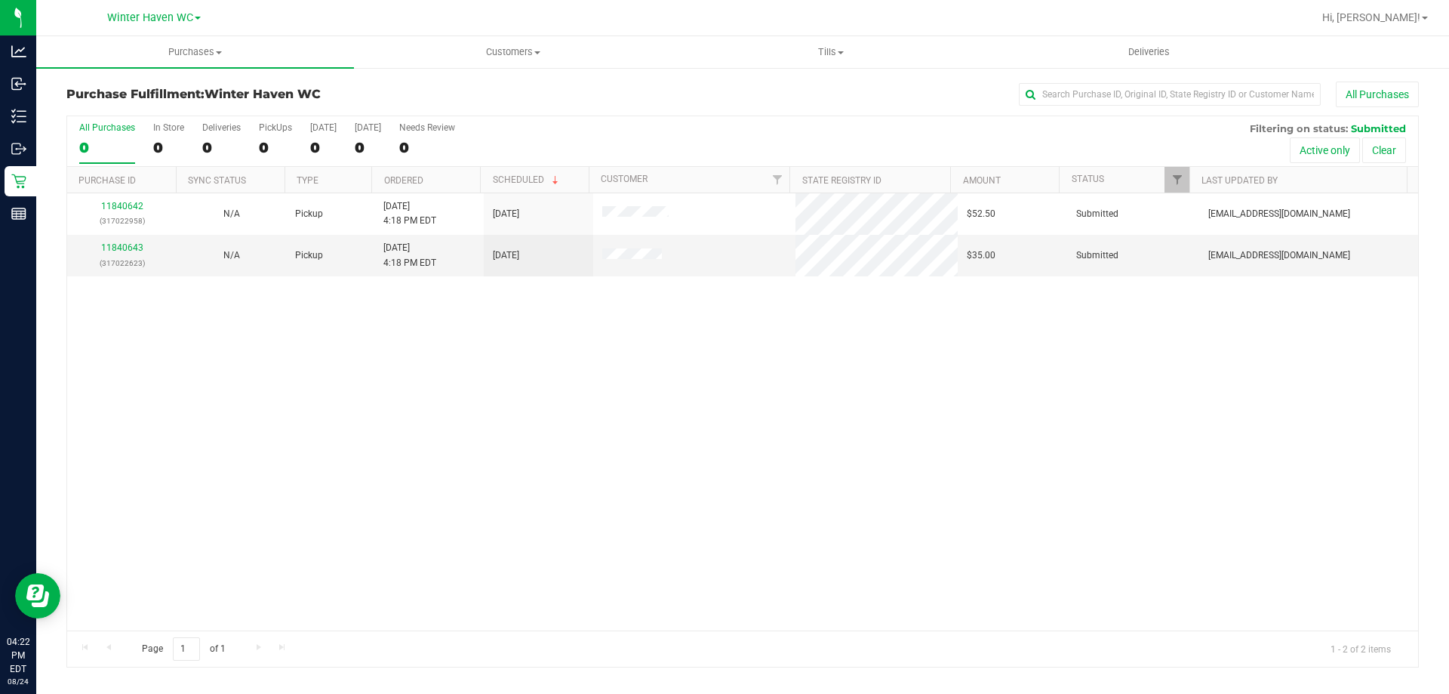
click at [314, 337] on div "11840642 (317022958) N/A Pickup [DATE] 4:18 PM EDT 8/24/2025 $52.50 Submitted […" at bounding box center [742, 411] width 1351 height 437
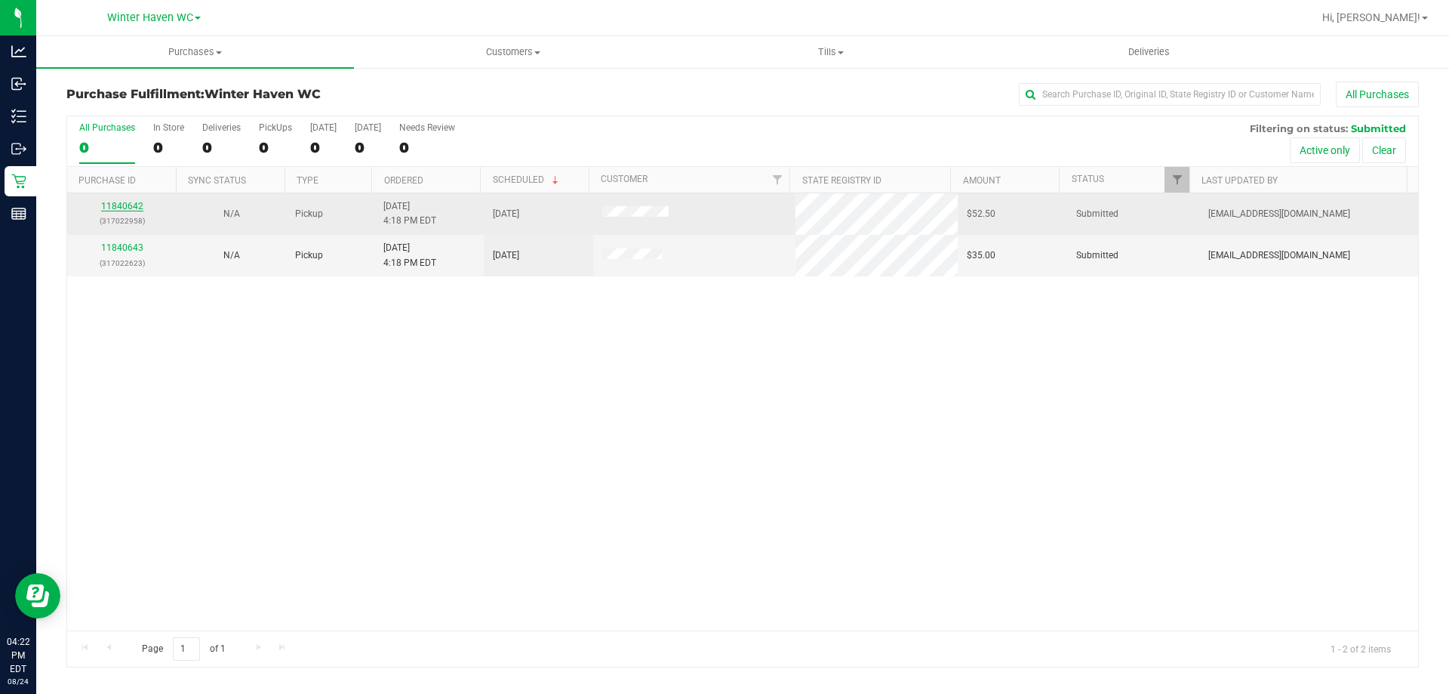
click at [134, 206] on link "11840642" at bounding box center [122, 206] width 42 height 11
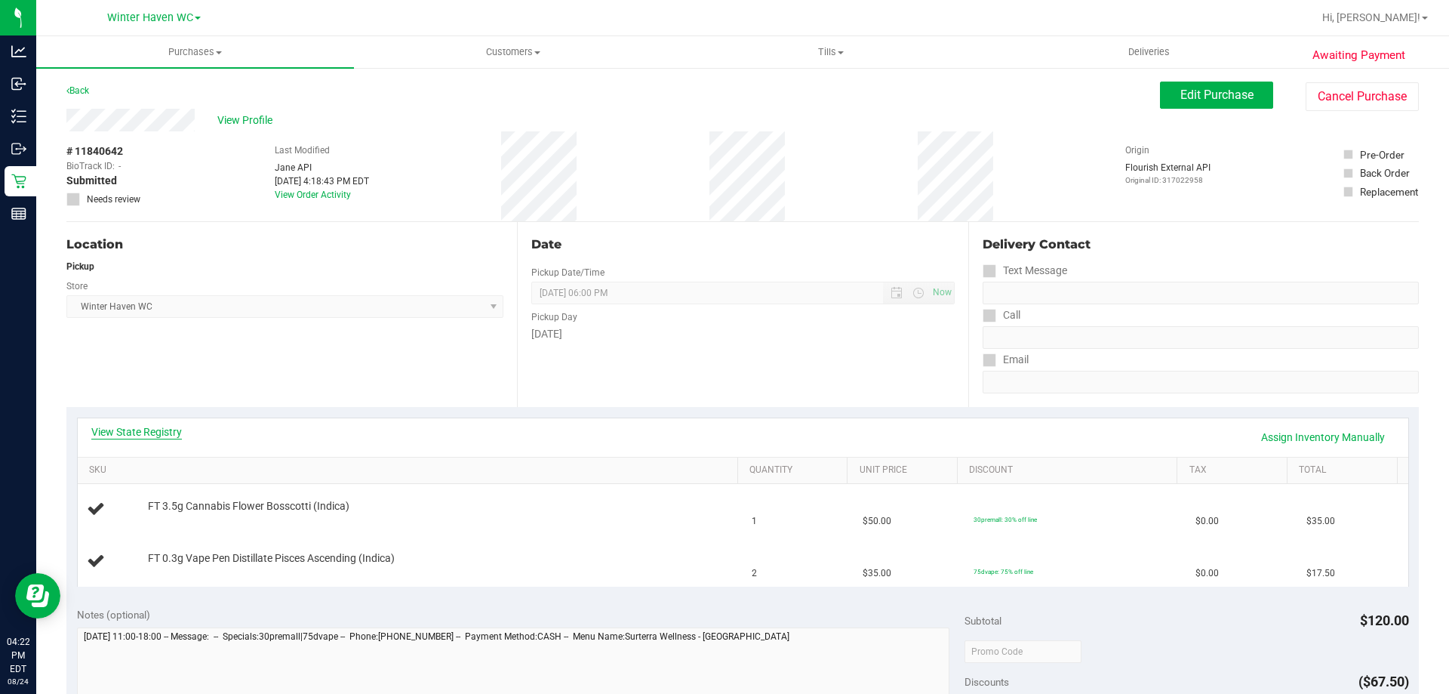
click at [177, 428] on link "View State Registry" at bounding box center [136, 431] width 91 height 15
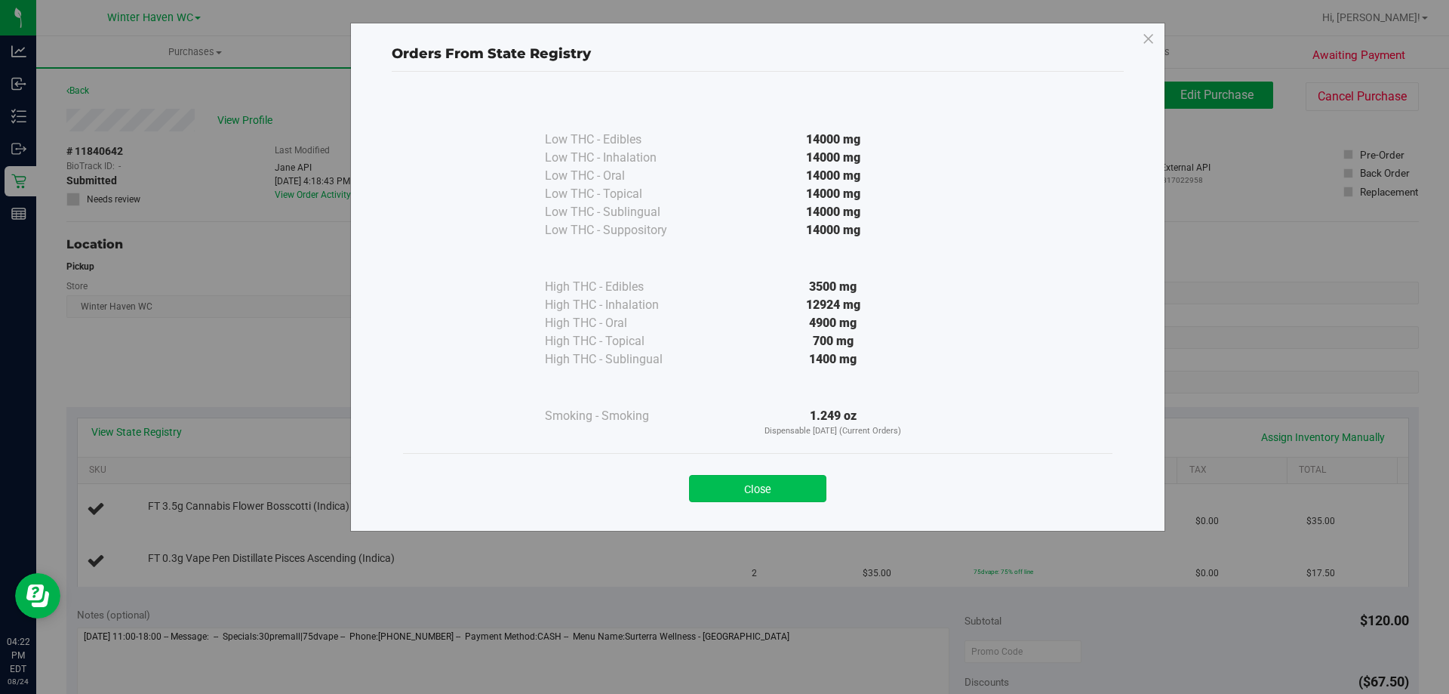
click at [702, 484] on button "Close" at bounding box center [757, 488] width 137 height 27
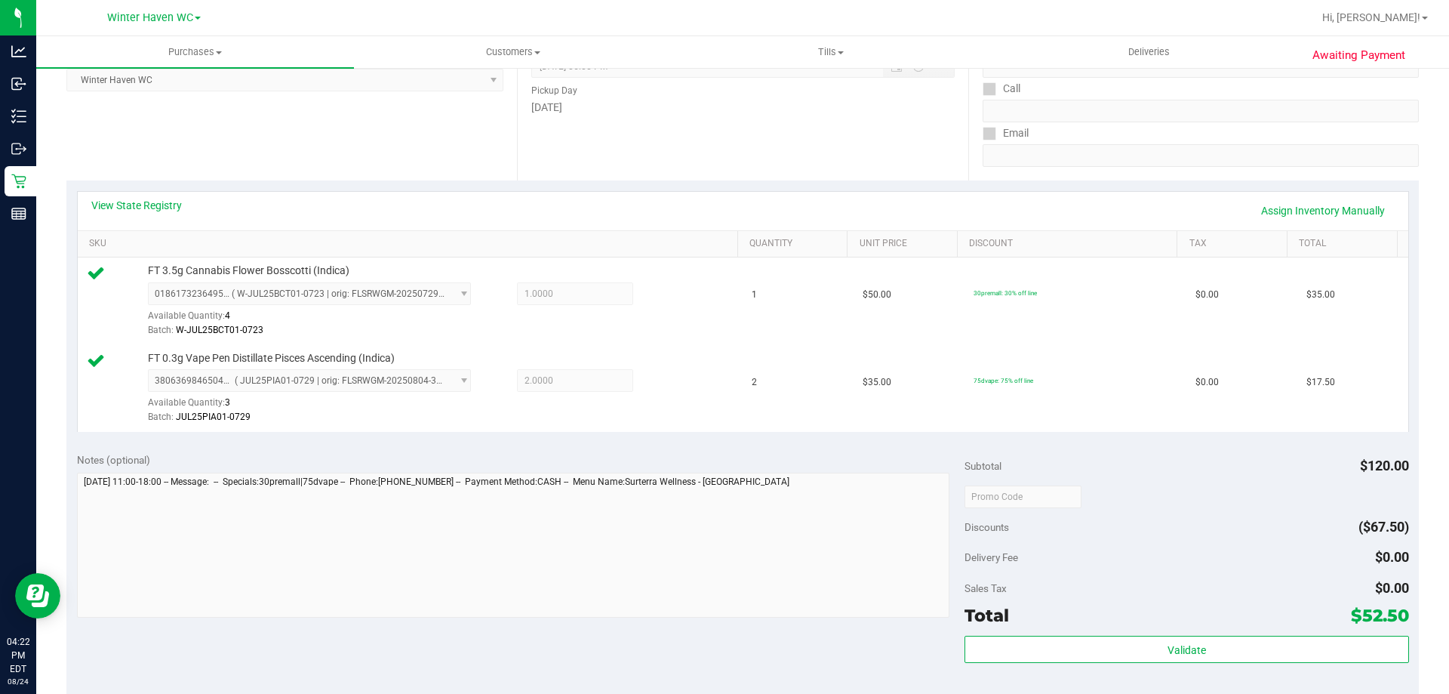
scroll to position [377, 0]
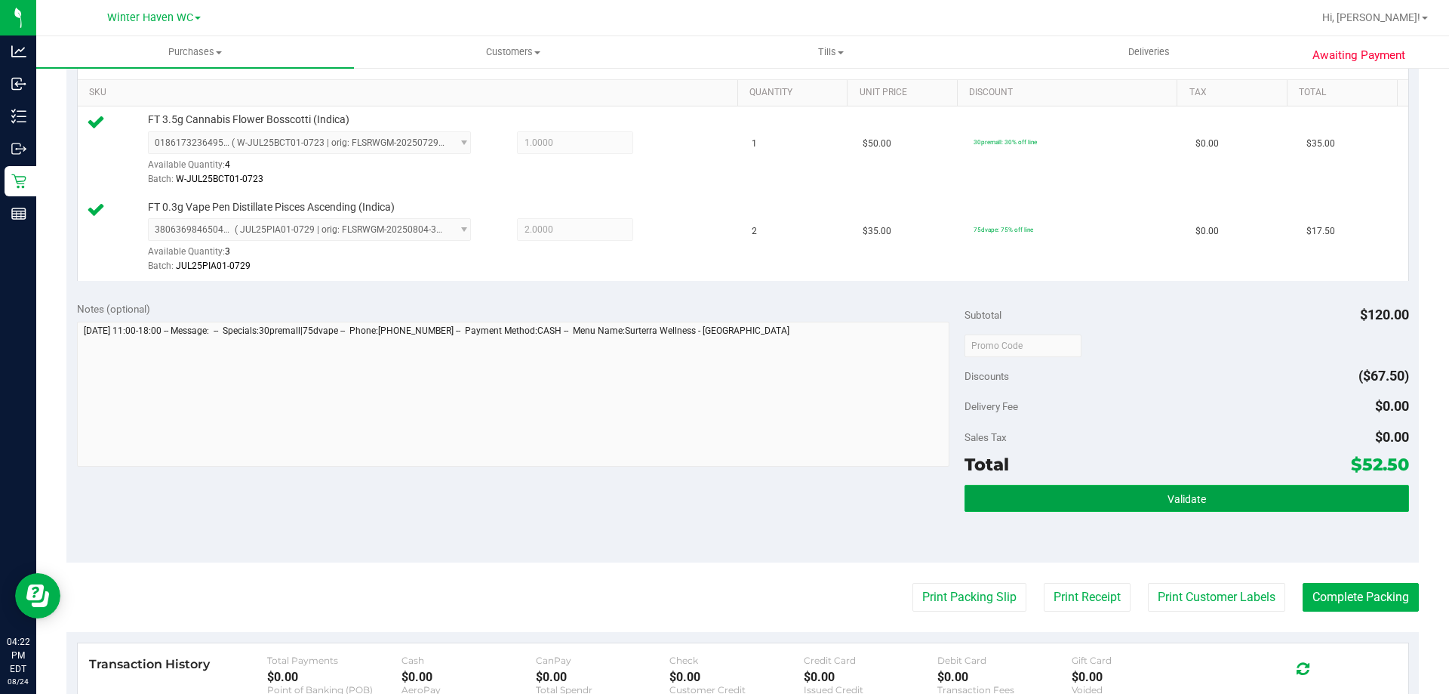
click at [1069, 494] on button "Validate" at bounding box center [1187, 498] width 444 height 27
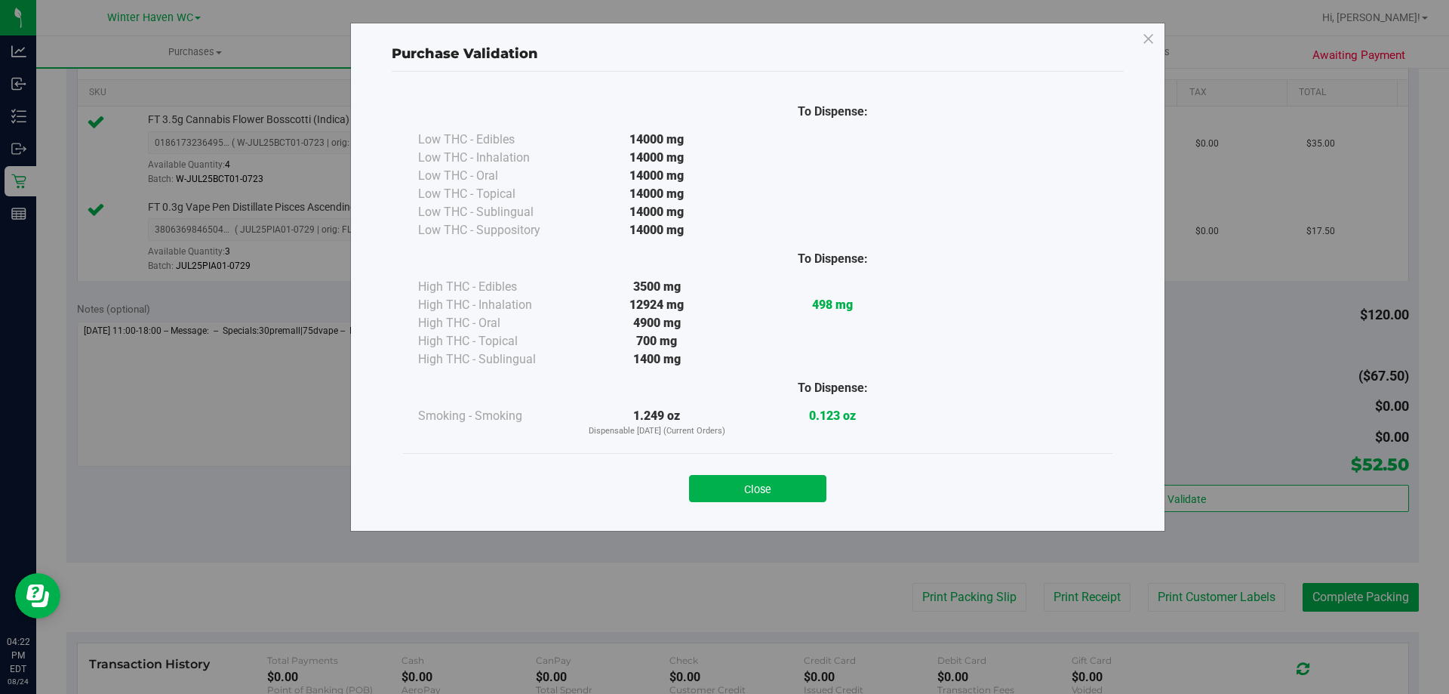
click at [816, 473] on div "Close" at bounding box center [757, 484] width 687 height 38
click at [816, 481] on button "Close" at bounding box center [757, 488] width 137 height 27
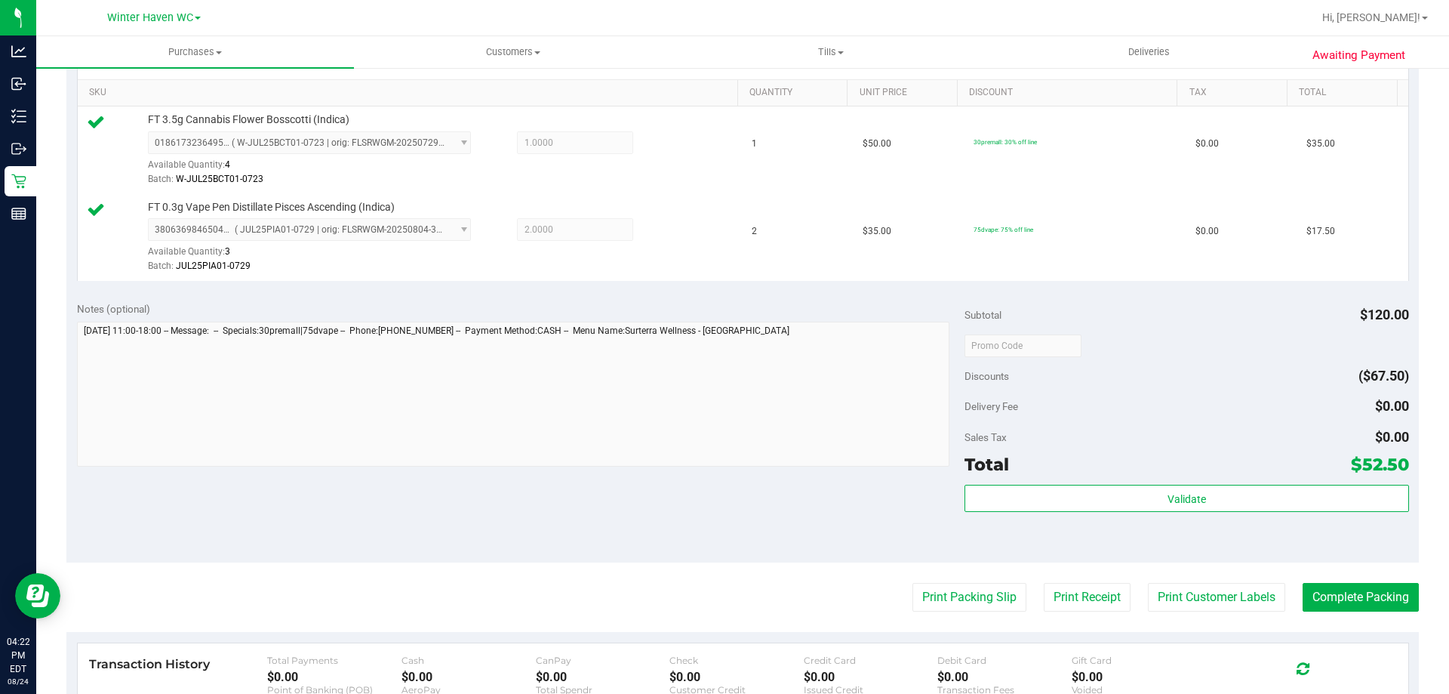
drag, startPoint x: 830, startPoint y: 510, endPoint x: 908, endPoint y: 547, distance: 86.1
click at [833, 511] on div "Notes (optional) Subtotal $120.00 Discounts ($67.50) Delivery Fee $0.00 Sales T…" at bounding box center [742, 427] width 1353 height 272
click at [926, 594] on button "Print Packing Slip" at bounding box center [970, 597] width 114 height 29
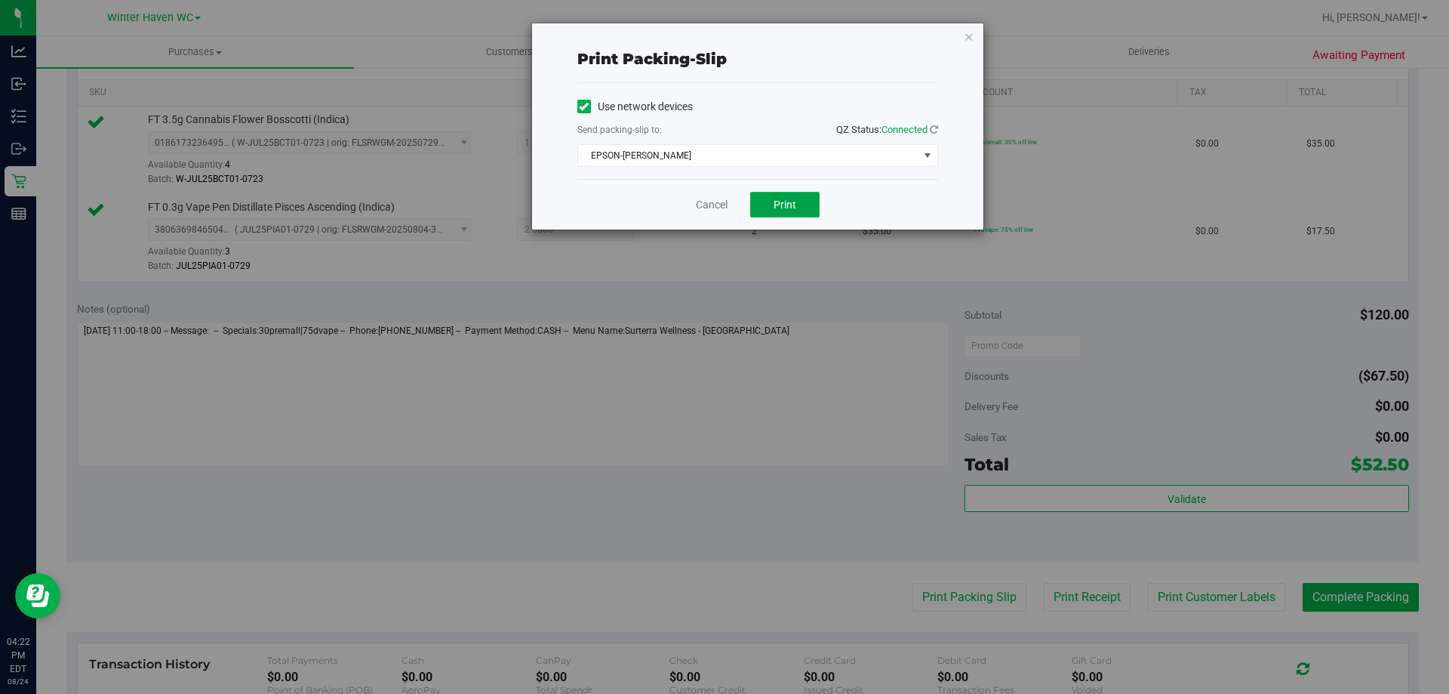
click at [802, 196] on button "Print" at bounding box center [784, 205] width 69 height 26
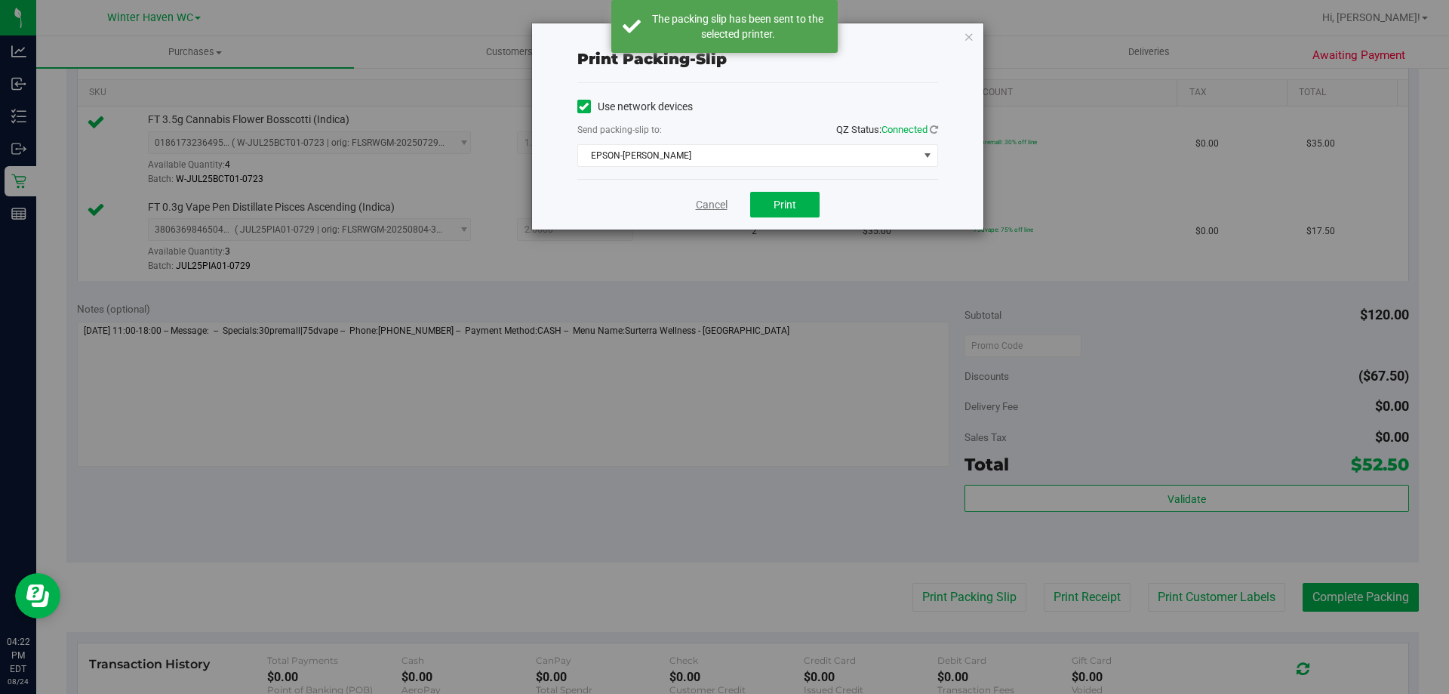
click at [706, 208] on link "Cancel" at bounding box center [712, 205] width 32 height 16
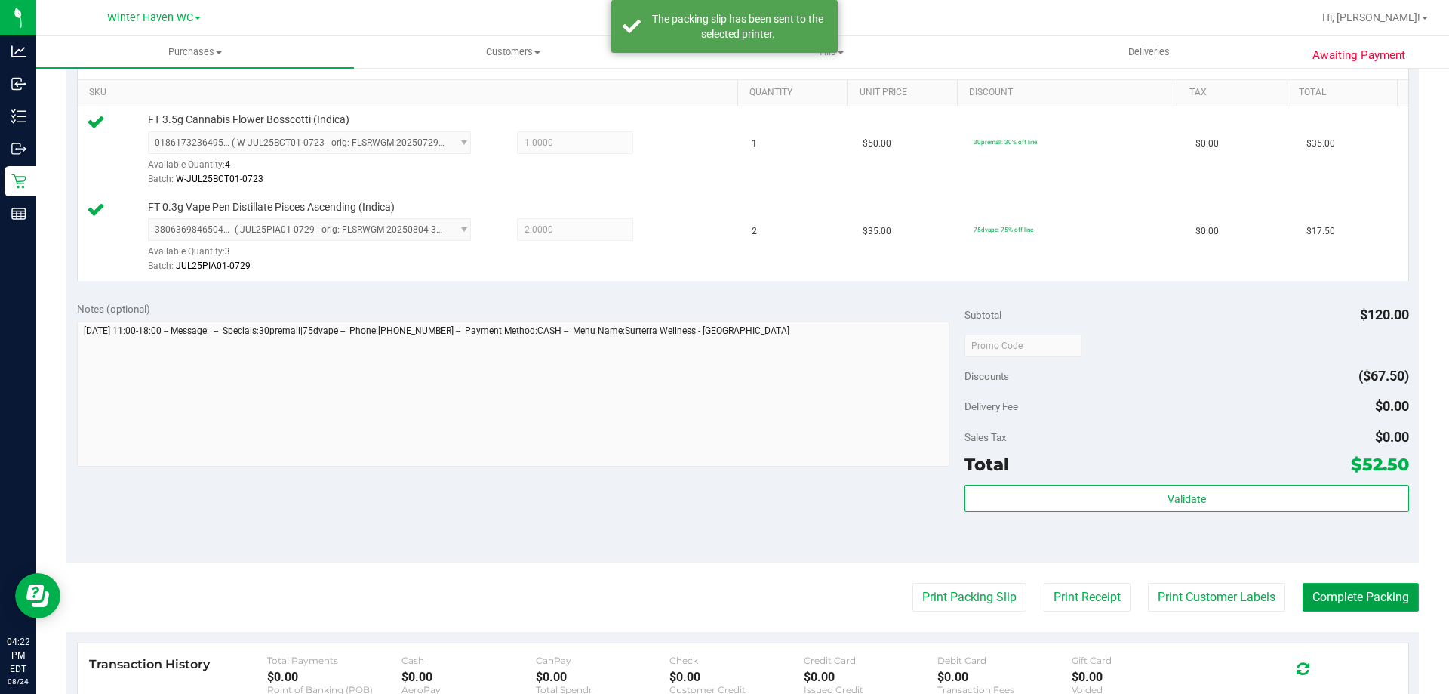
click at [1382, 606] on button "Complete Packing" at bounding box center [1361, 597] width 116 height 29
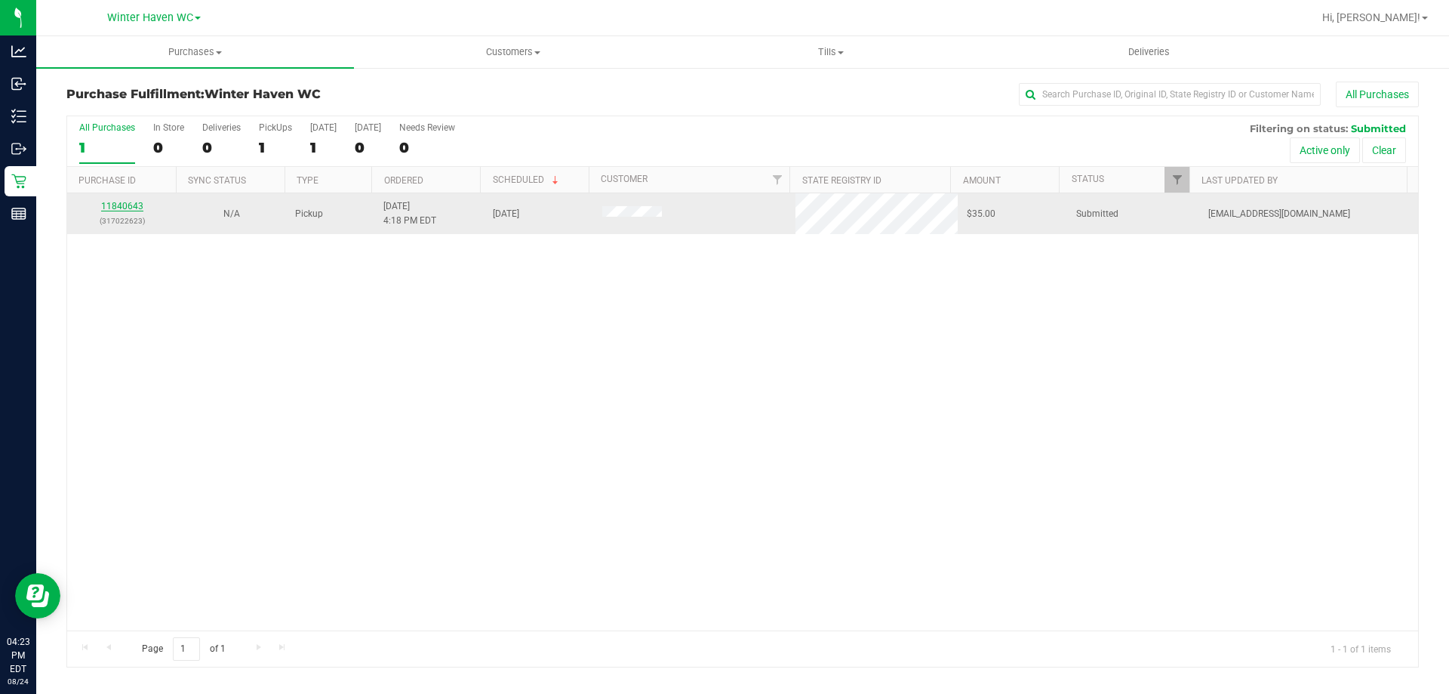
click at [125, 206] on link "11840643" at bounding box center [122, 206] width 42 height 11
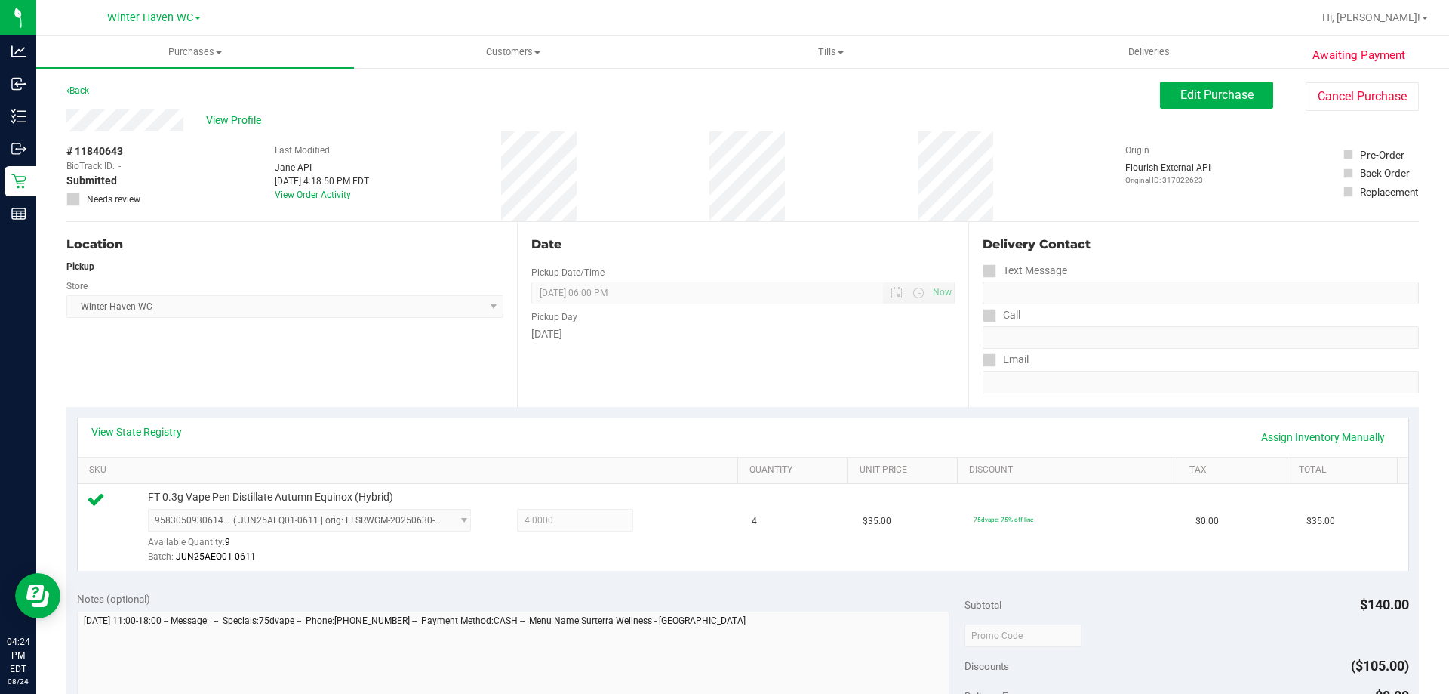
scroll to position [302, 0]
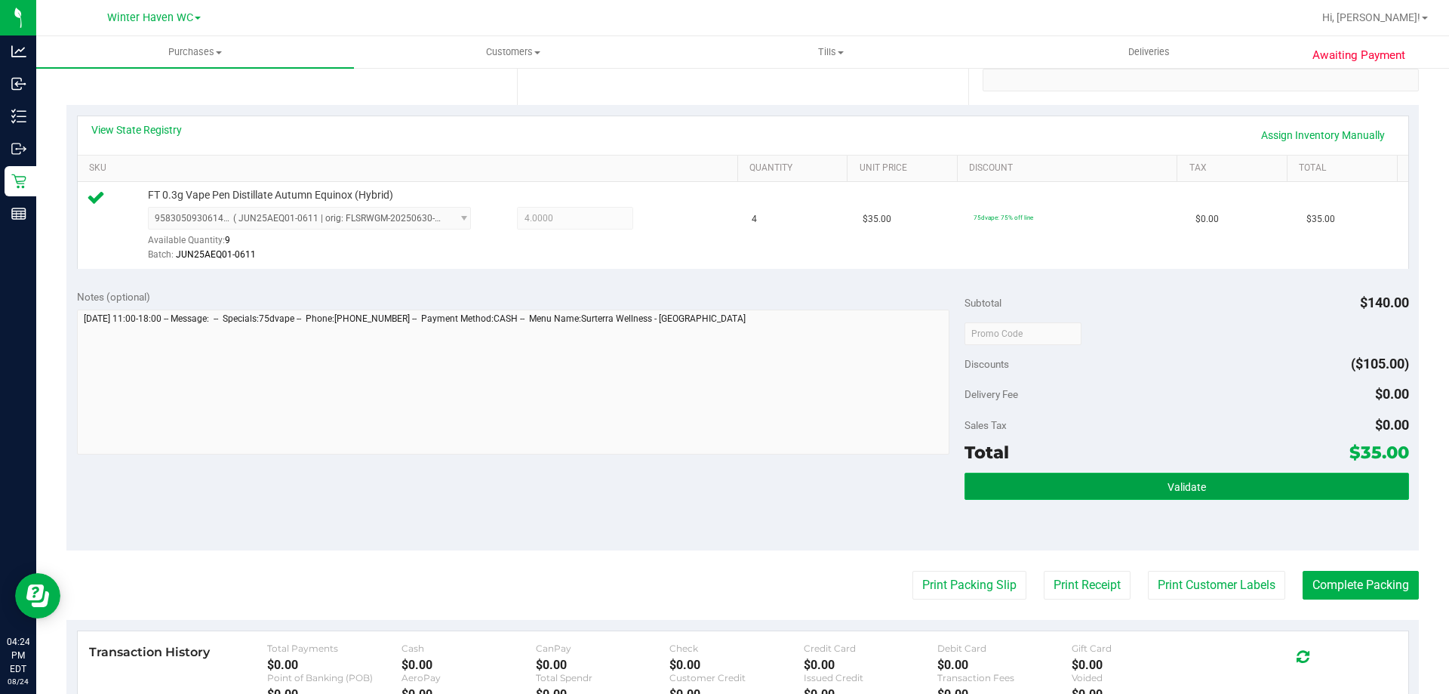
click at [1230, 495] on button "Validate" at bounding box center [1187, 486] width 444 height 27
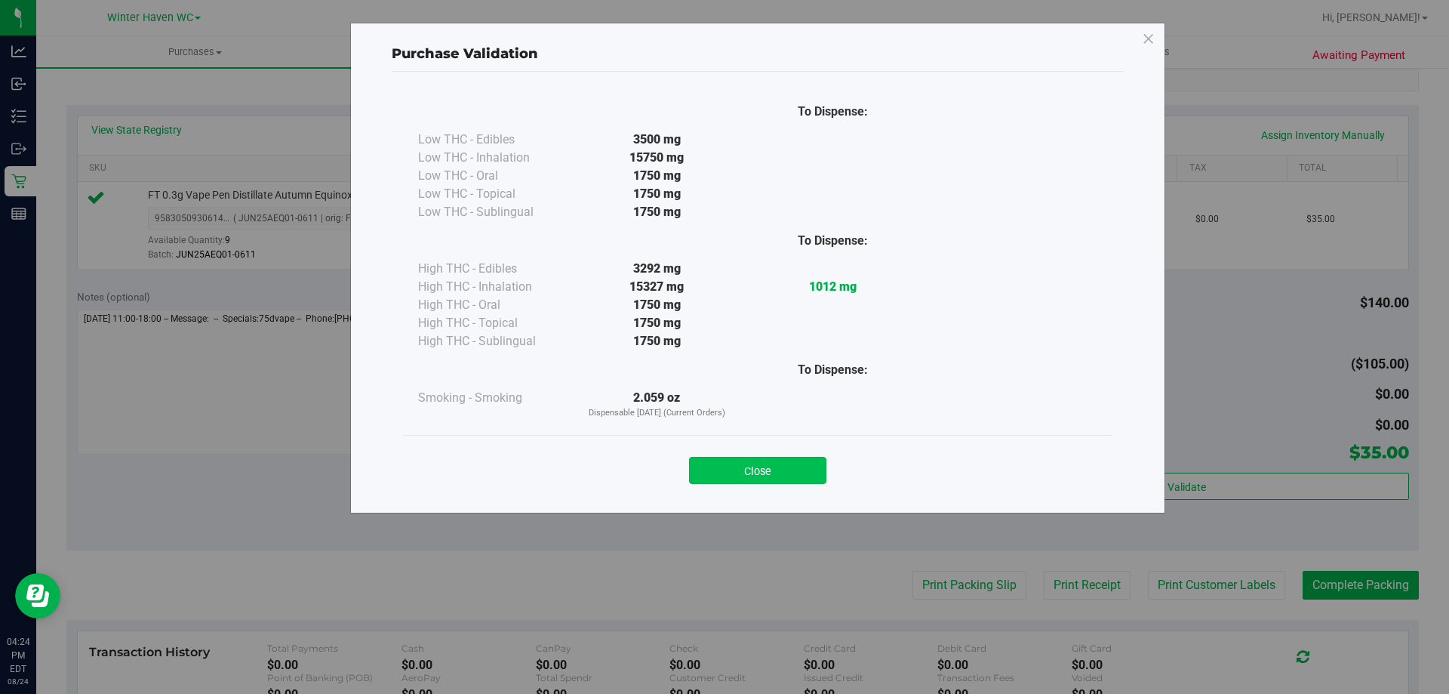
click at [784, 462] on button "Close" at bounding box center [757, 470] width 137 height 27
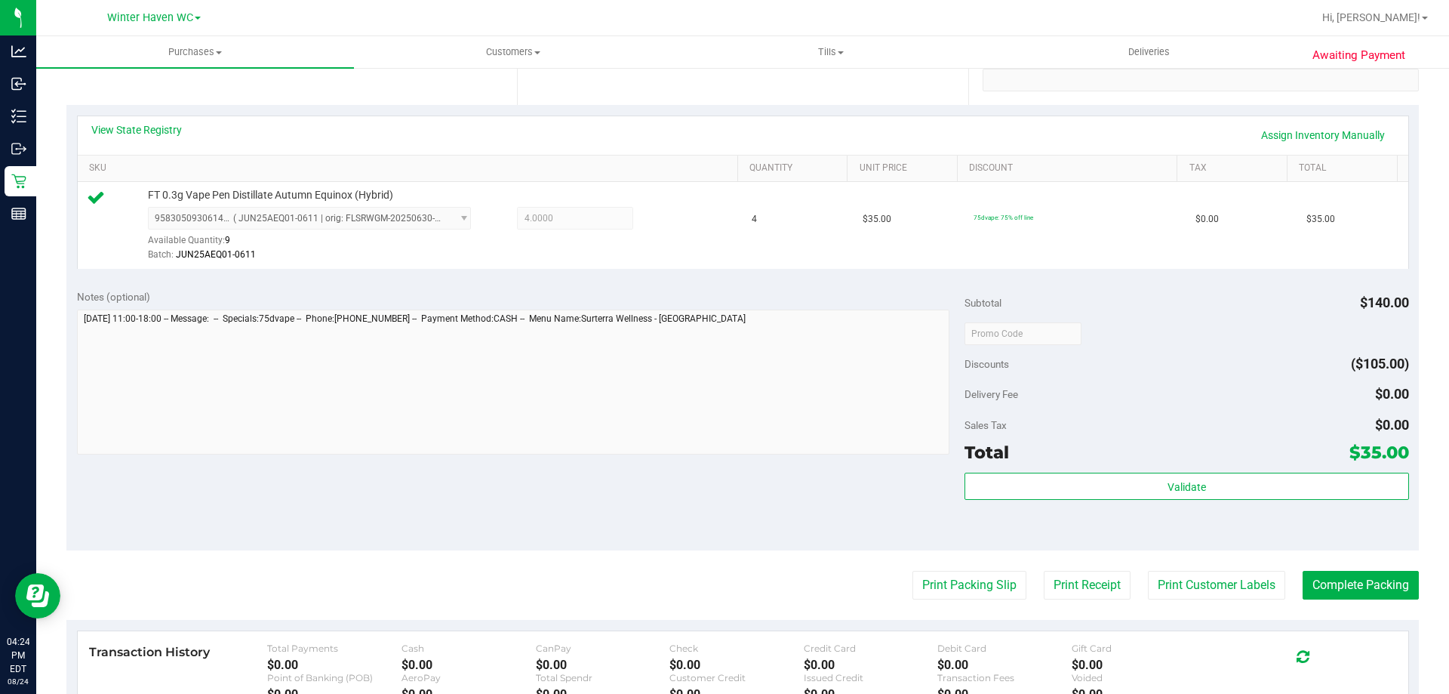
drag, startPoint x: 826, startPoint y: 499, endPoint x: 901, endPoint y: 554, distance: 92.9
click at [827, 501] on div "Notes (optional) Subtotal $140.00 Discounts ($105.00) Delivery Fee $0.00 Sales …" at bounding box center [742, 415] width 1353 height 272
click at [913, 585] on button "Print Packing Slip" at bounding box center [970, 585] width 114 height 29
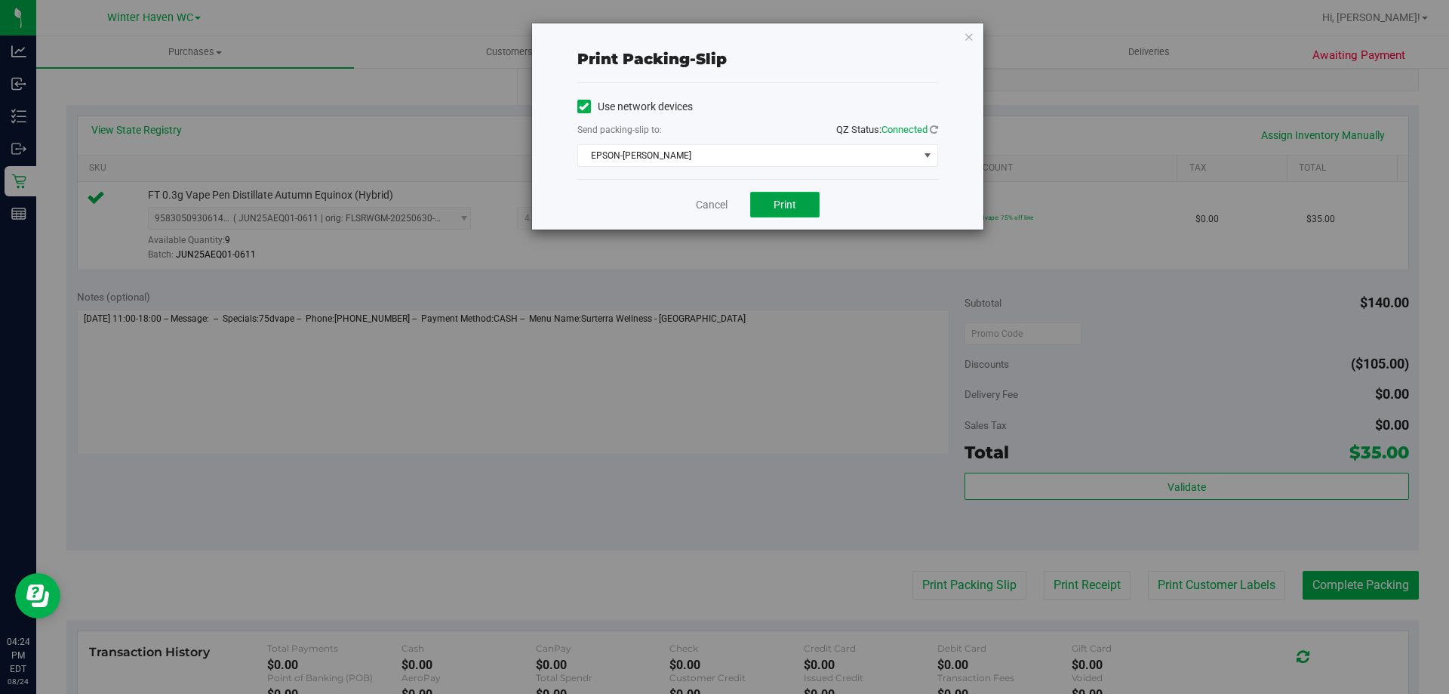
click at [799, 206] on button "Print" at bounding box center [784, 205] width 69 height 26
click at [722, 203] on link "Cancel" at bounding box center [712, 205] width 32 height 16
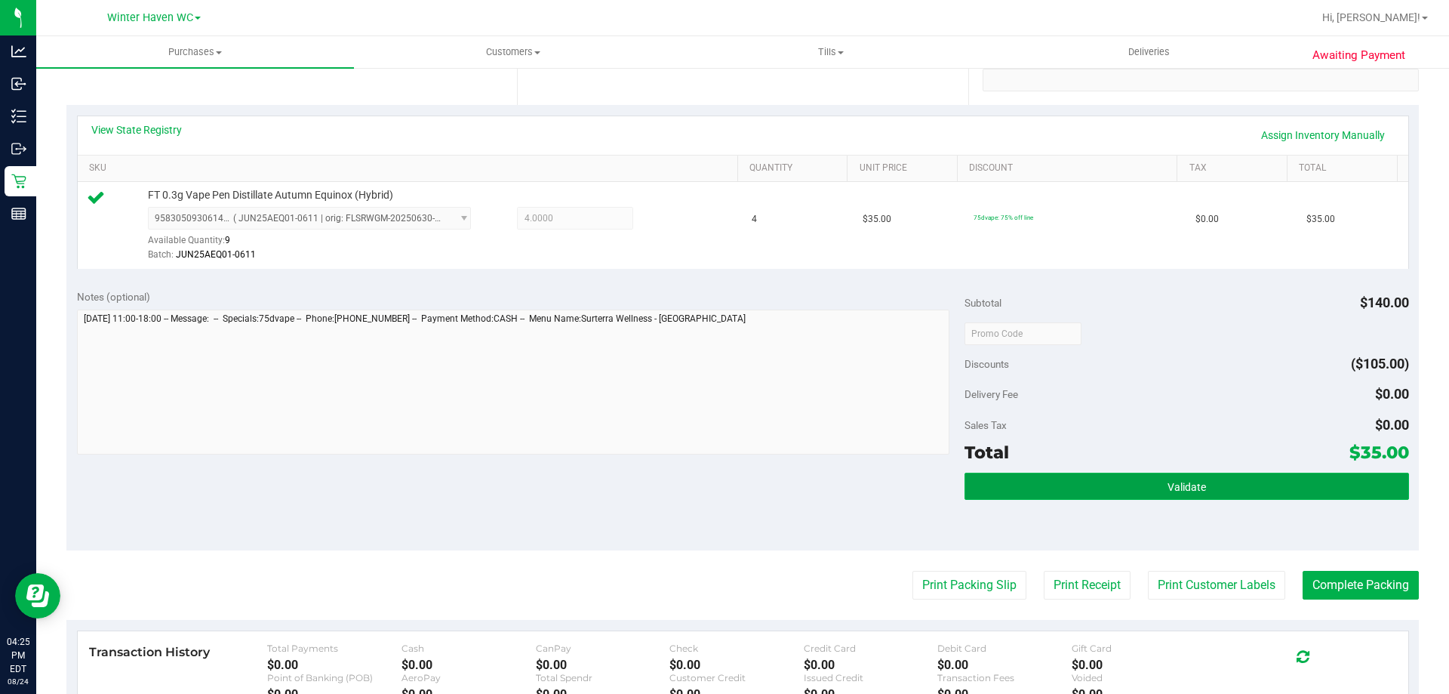
click at [1198, 493] on button "Validate" at bounding box center [1187, 486] width 444 height 27
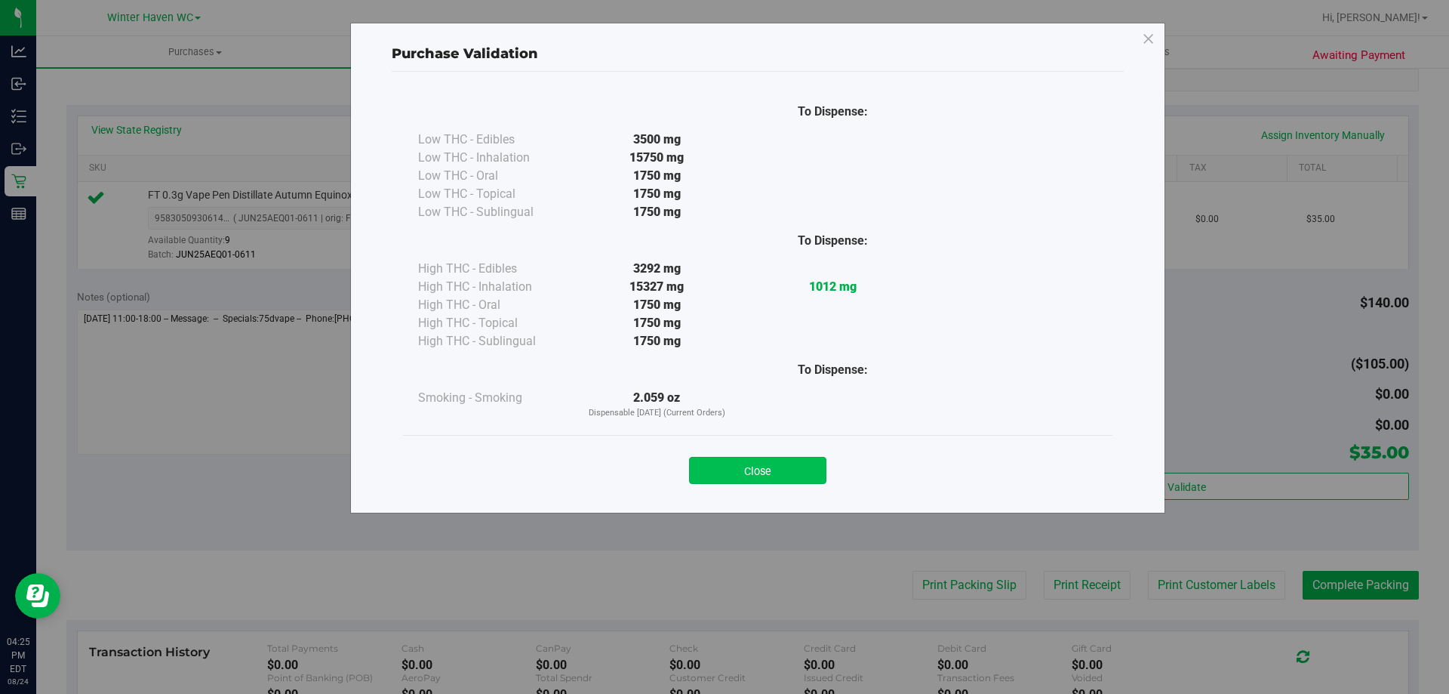
click at [775, 464] on button "Close" at bounding box center [757, 470] width 137 height 27
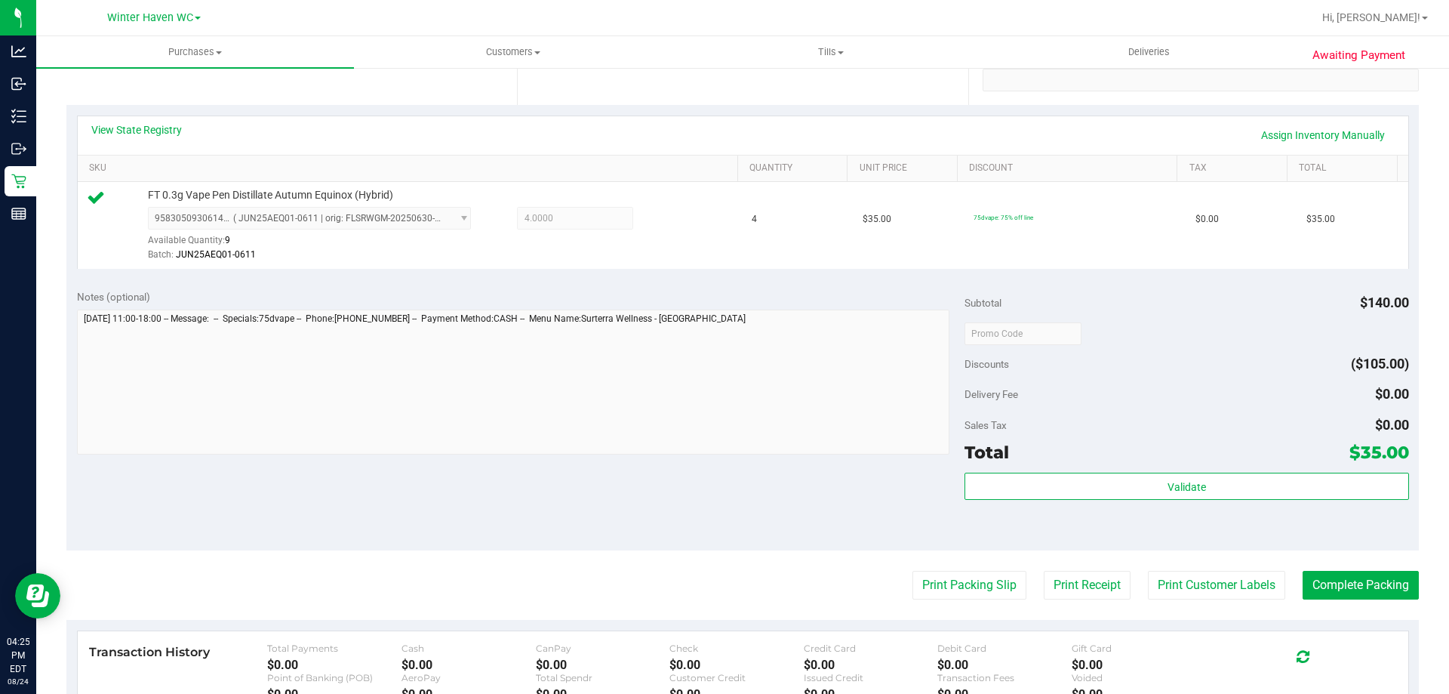
click at [826, 496] on div "Notes (optional) Subtotal $140.00 Discounts ($105.00) Delivery Fee $0.00 Sales …" at bounding box center [742, 415] width 1353 height 272
click at [1387, 590] on button "Complete Packing" at bounding box center [1361, 585] width 116 height 29
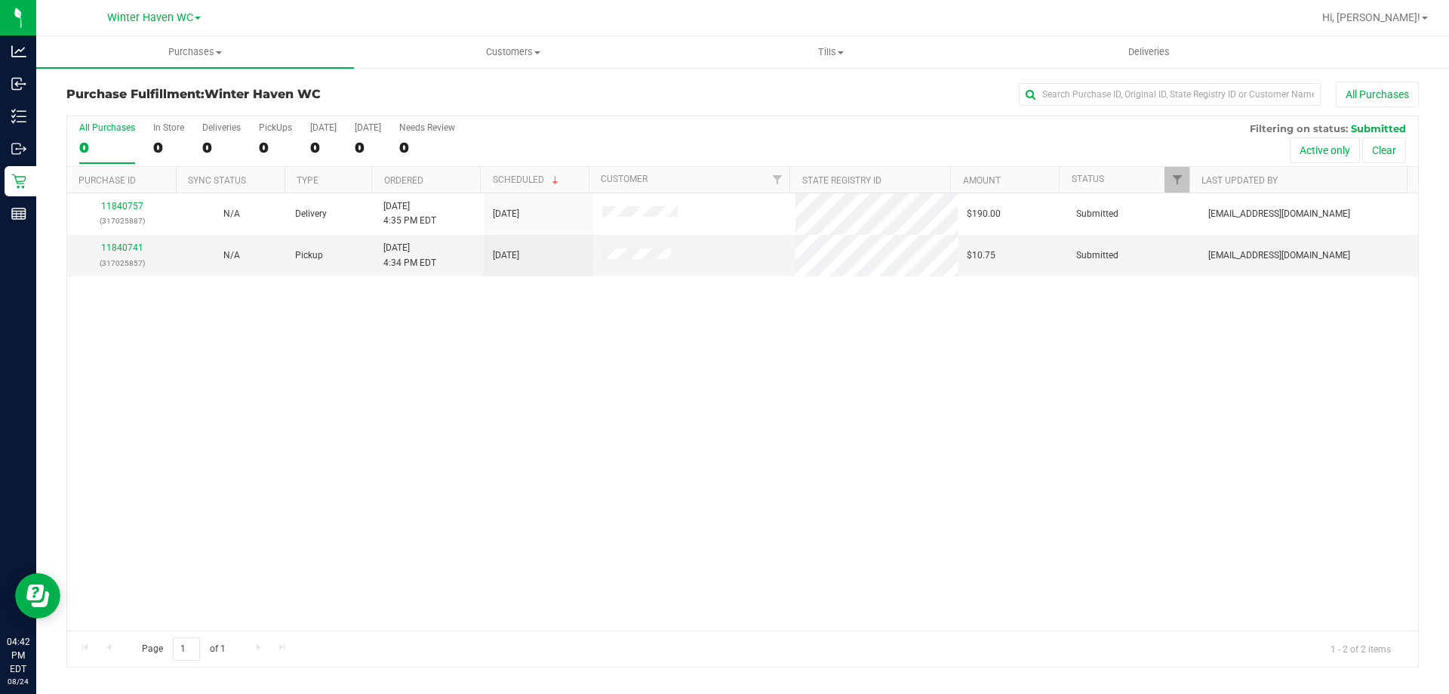
click at [645, 531] on div "11840757 (317025887) N/A Delivery [DATE] 4:35 PM EDT 8/25/2025 $190.00 Submitte…" at bounding box center [742, 411] width 1351 height 437
click at [128, 248] on link "11840741" at bounding box center [122, 247] width 42 height 11
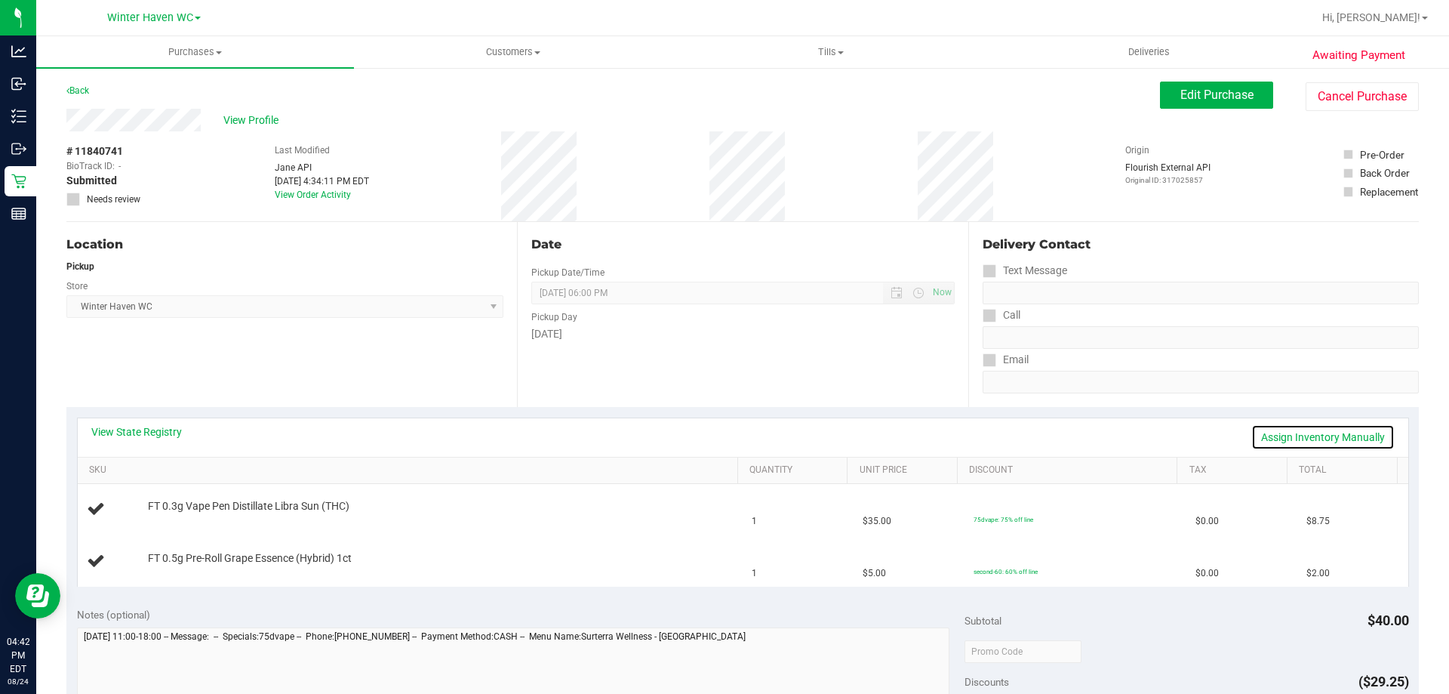
click at [1354, 435] on link "Assign Inventory Manually" at bounding box center [1323, 437] width 143 height 26
click at [197, 54] on span "Purchases" at bounding box center [195, 52] width 318 height 14
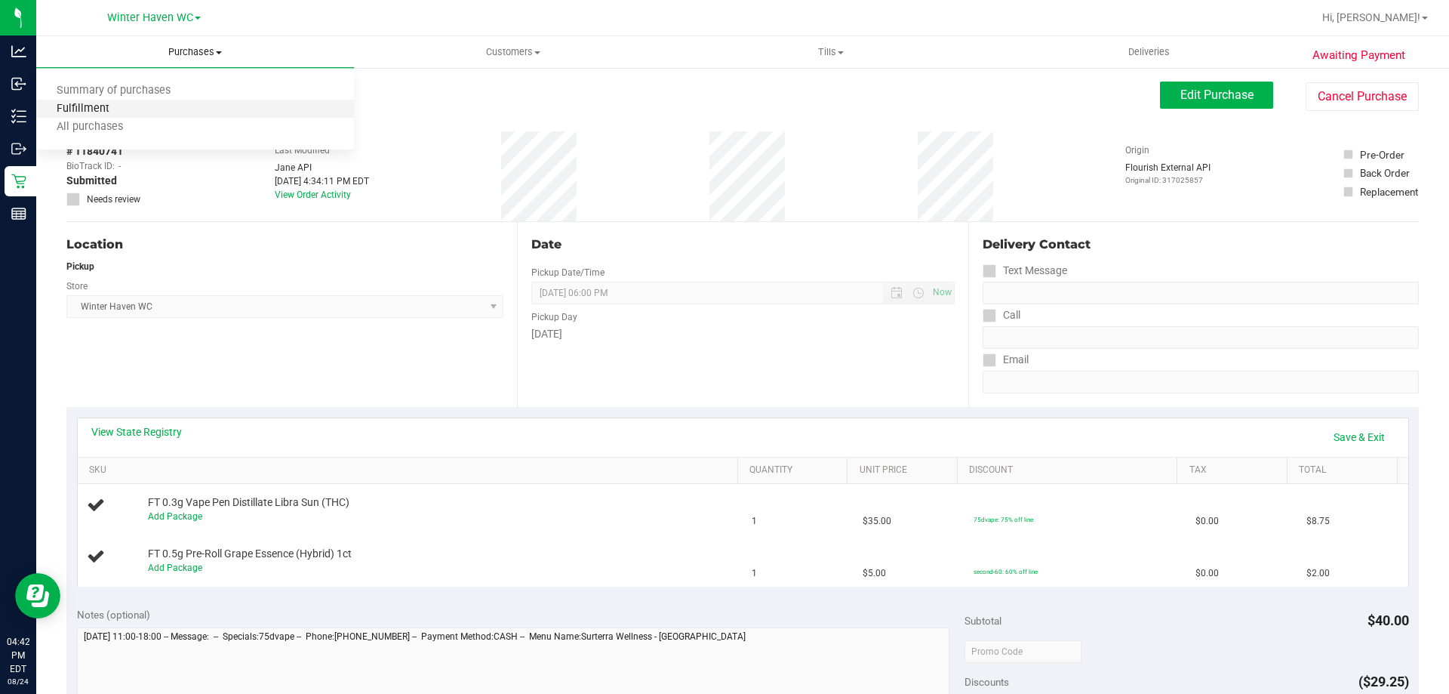
click at [79, 108] on span "Fulfillment" at bounding box center [83, 109] width 94 height 13
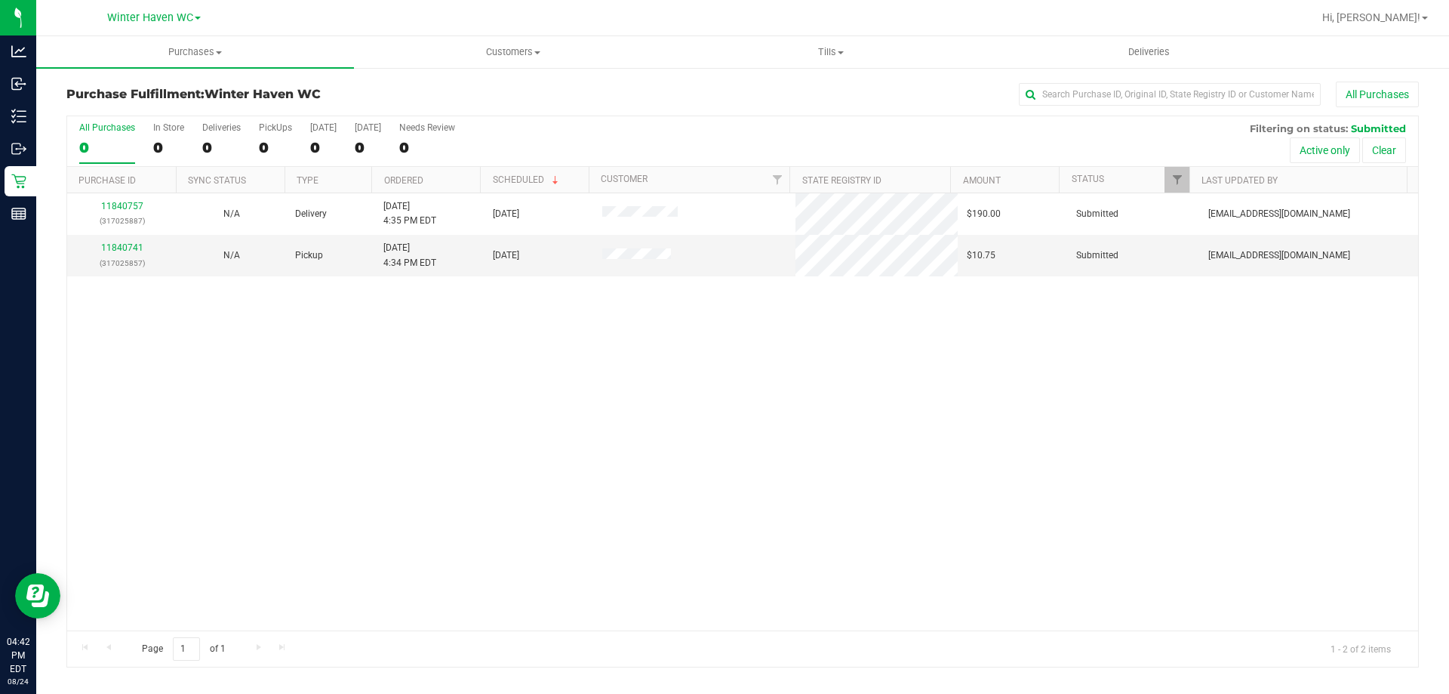
click at [872, 430] on div "11840757 (317025887) N/A Delivery [DATE] 4:35 PM EDT 8/25/2025 $190.00 Submitte…" at bounding box center [742, 411] width 1351 height 437
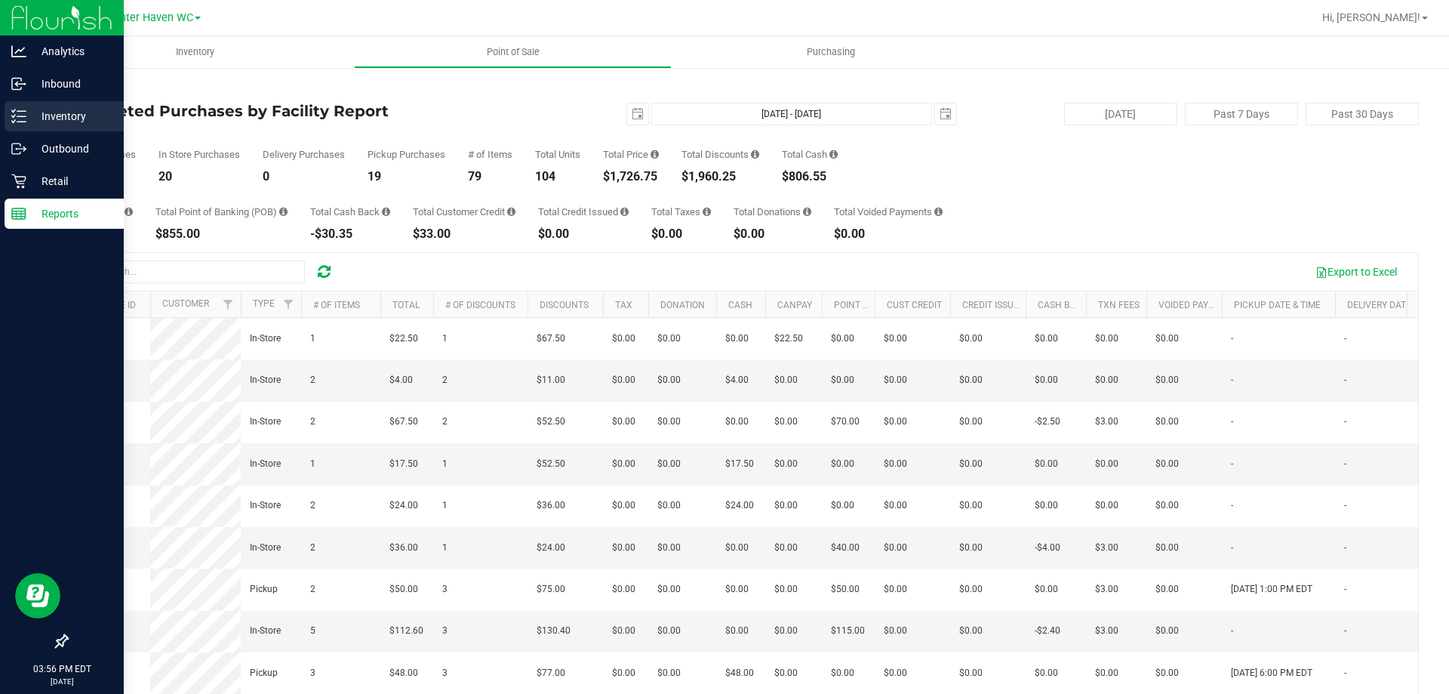
click at [23, 124] on div "Inventory" at bounding box center [64, 116] width 119 height 30
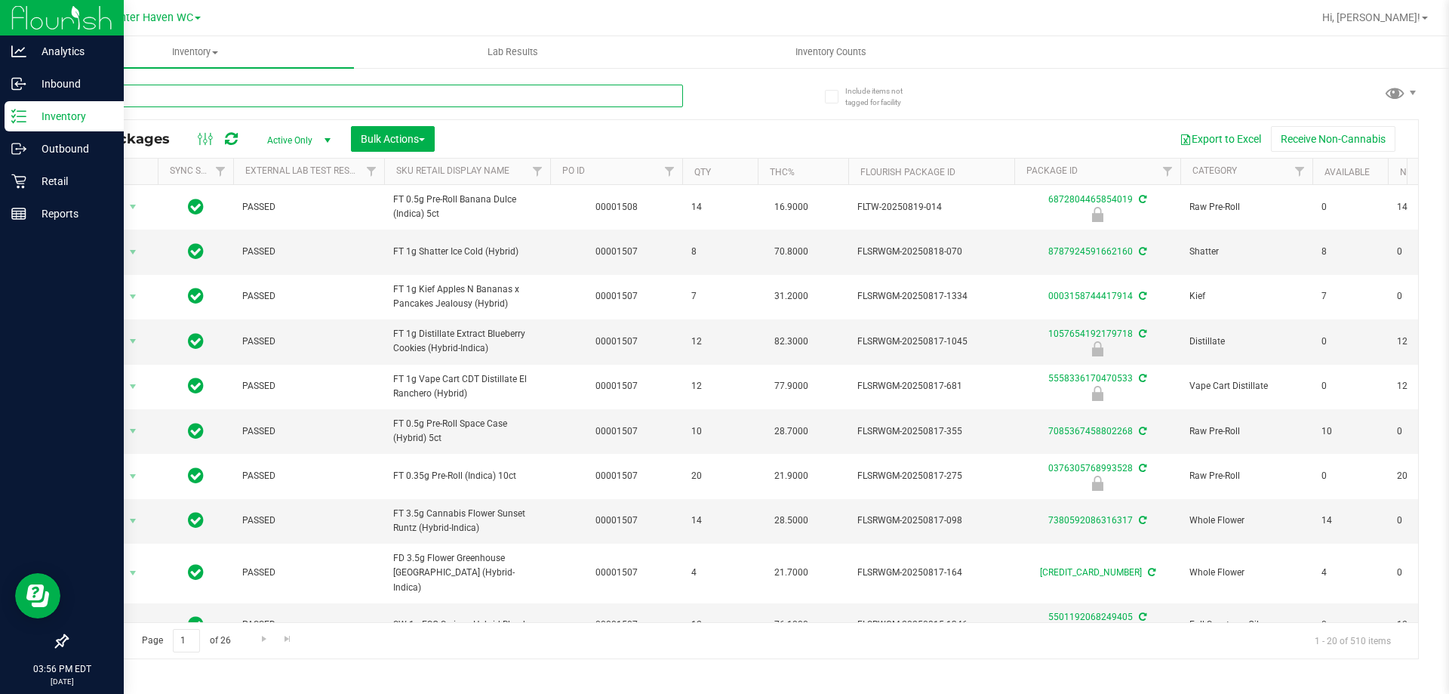
click at [200, 100] on input "text" at bounding box center [374, 96] width 617 height 23
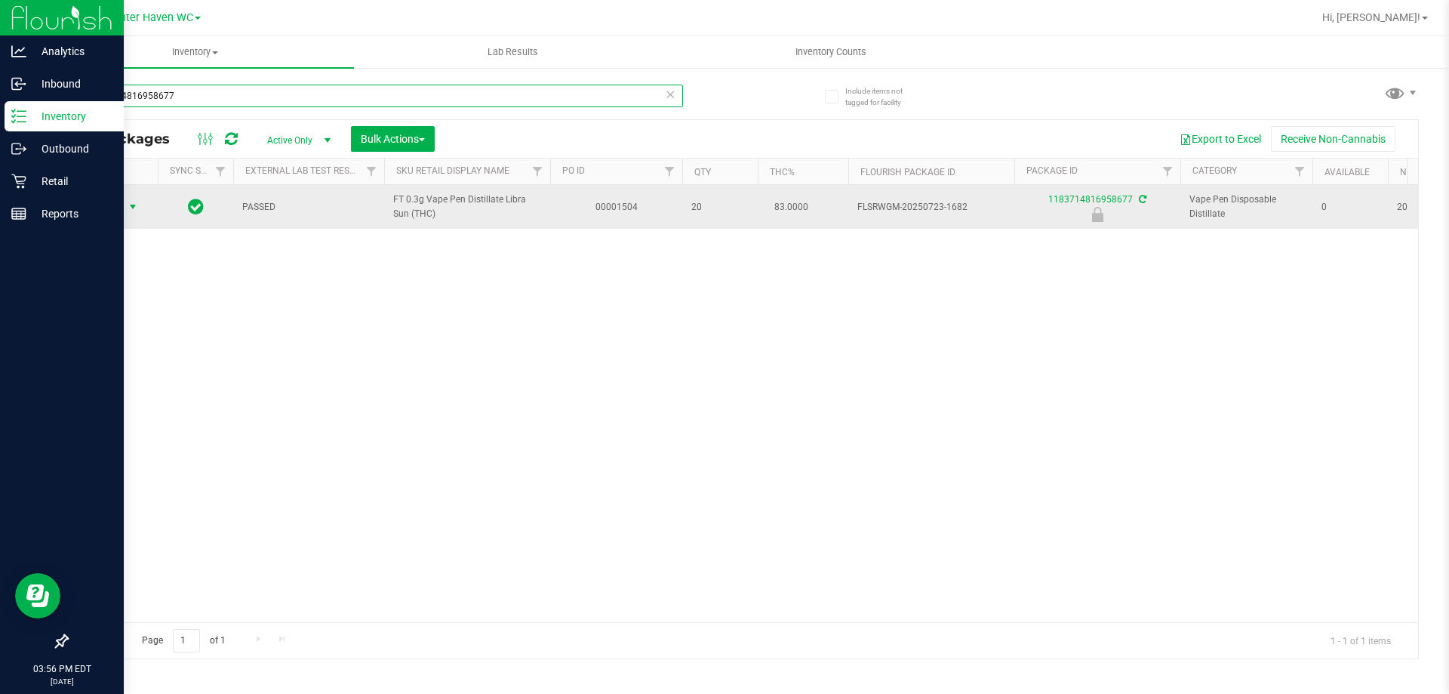
type input "1183714816958677"
click at [106, 209] on span "Action" at bounding box center [102, 206] width 41 height 21
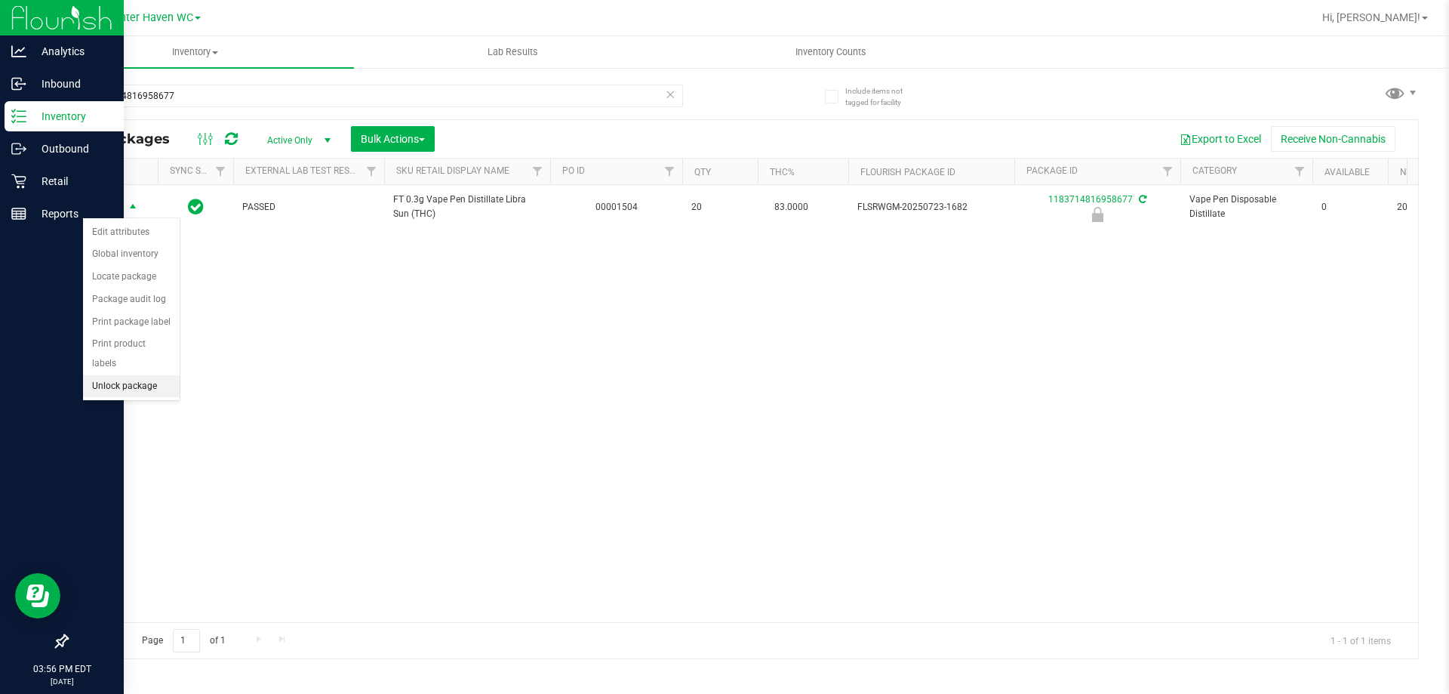
click at [143, 375] on li "Unlock package" at bounding box center [131, 386] width 97 height 23
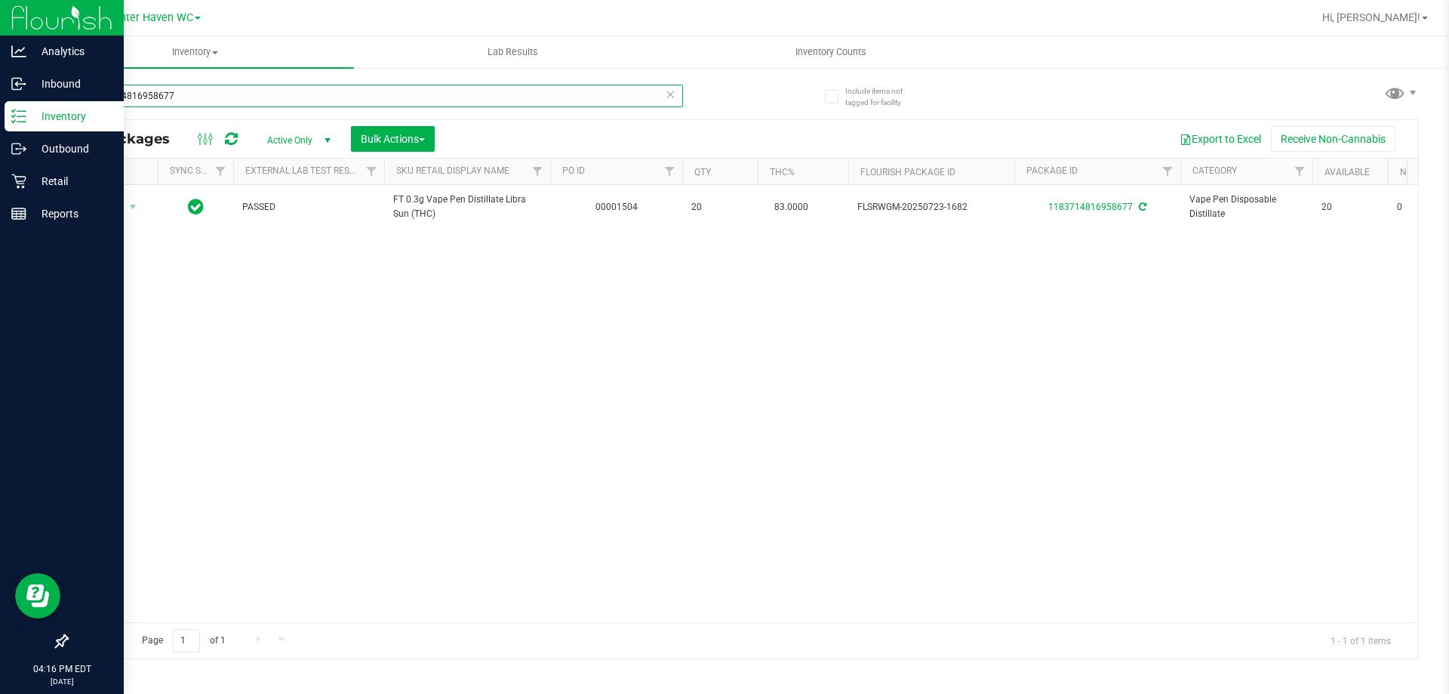
click at [328, 106] on input "1183714816958677" at bounding box center [374, 96] width 617 height 23
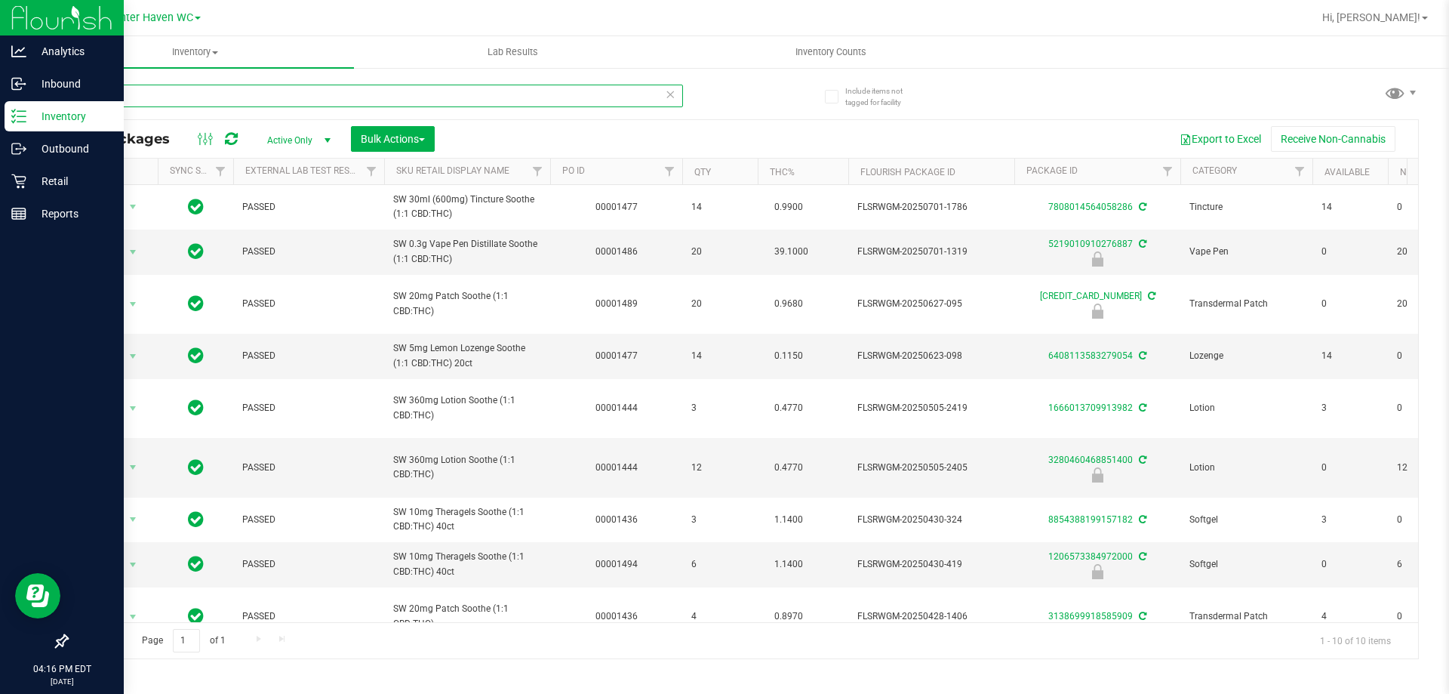
click at [174, 97] on input "soo" at bounding box center [374, 96] width 617 height 23
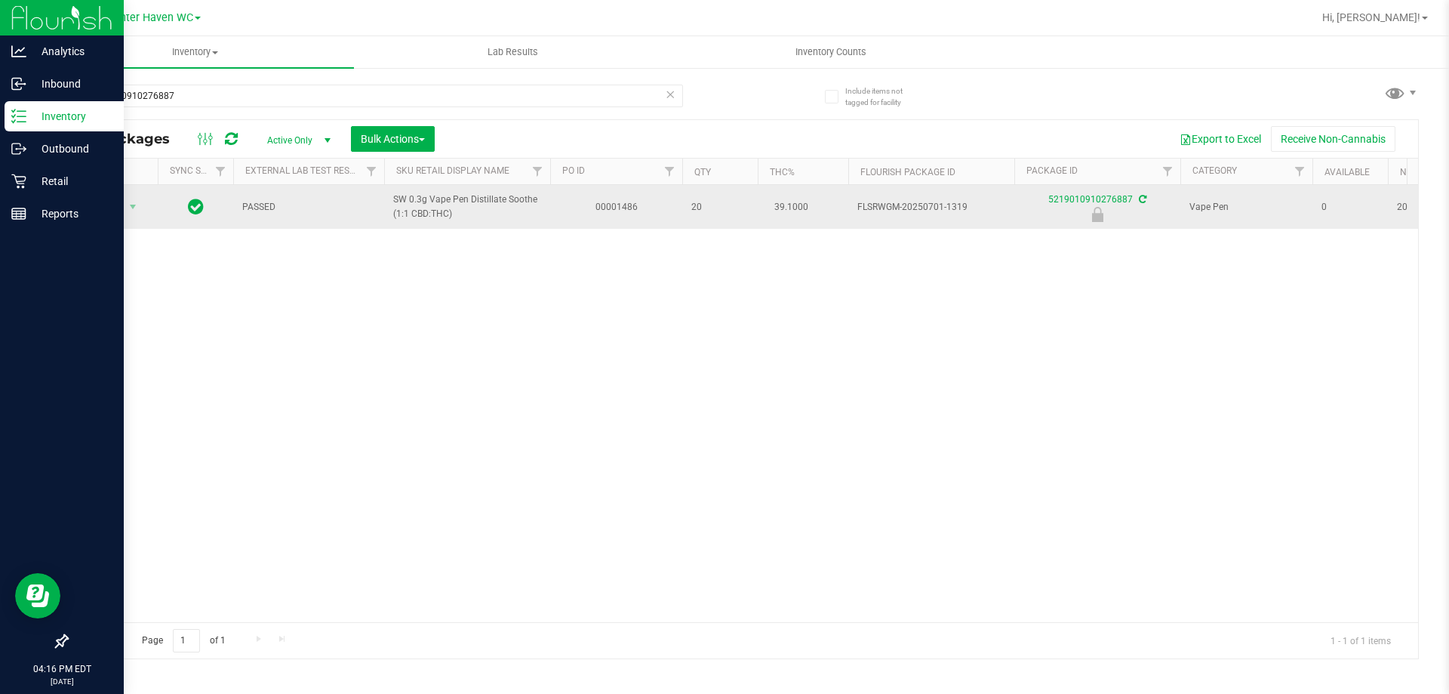
drag, startPoint x: 470, startPoint y: 217, endPoint x: 374, endPoint y: 201, distance: 97.9
copy tr "SW 0.3g Vape Pen Distillate Soothe (1:1 CBD:THC)"
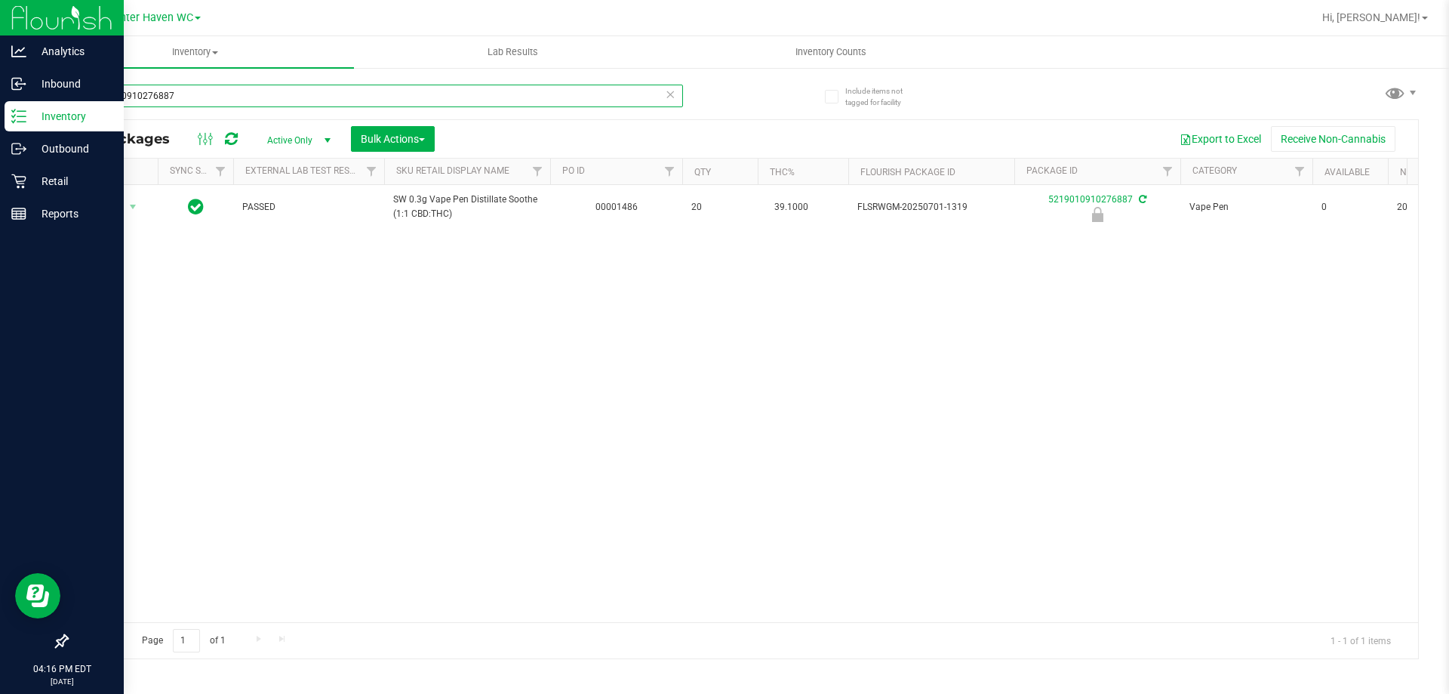
click at [284, 100] on input "5219010910276887" at bounding box center [374, 96] width 617 height 23
paste input "SW 0.3g Vape Pen Distillate Soothe (1:1 CBD:THC)"
type input "SW 0.3g Vape Pen Distillate Soothe (1:1 CBD:THC)"
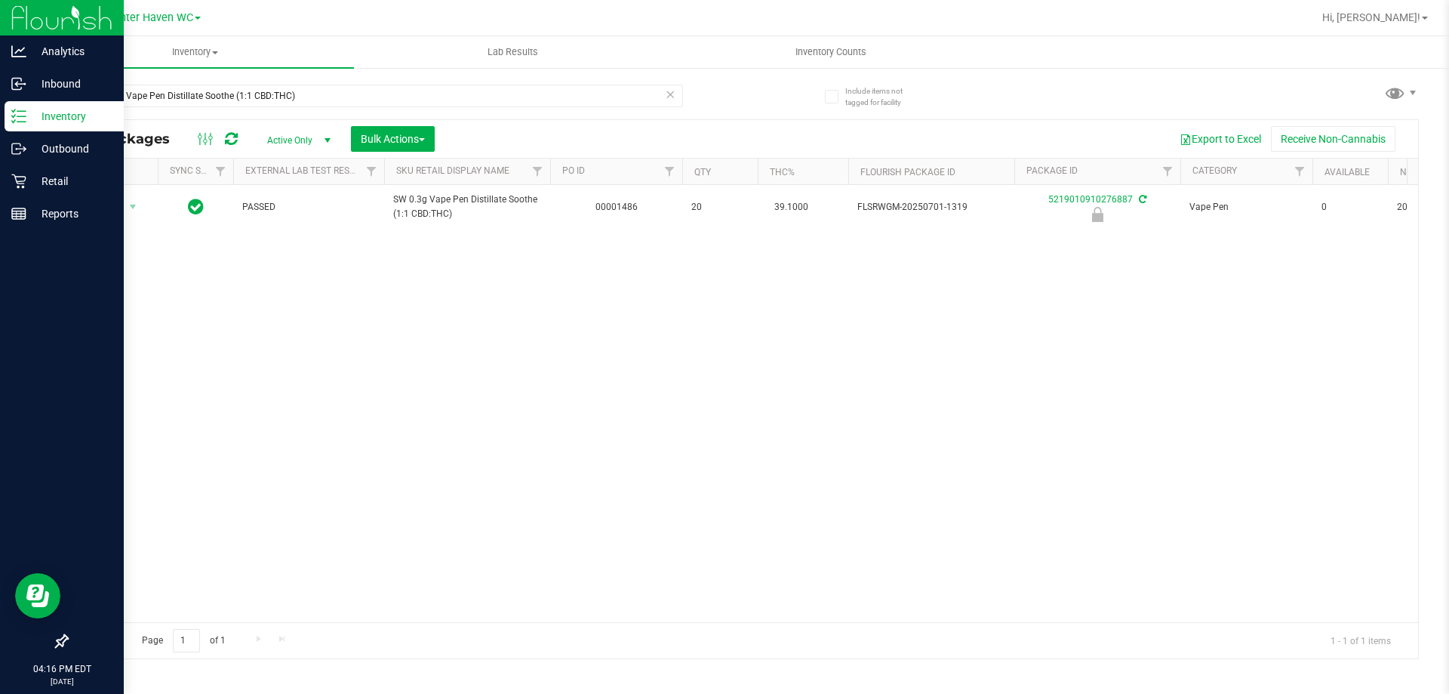
click at [277, 77] on div "SW 0.3g Vape Pen Distillate Soothe (1:1 CBD:THC)" at bounding box center [404, 95] width 676 height 48
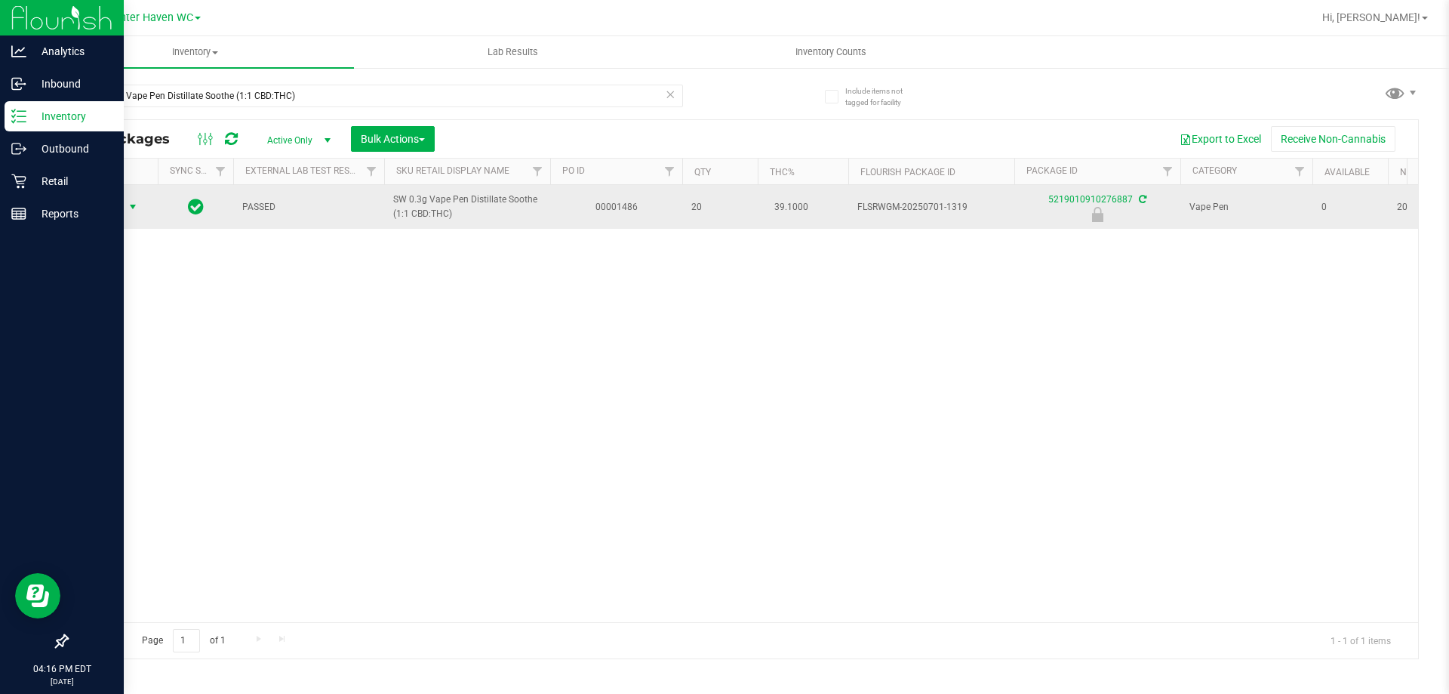
click at [130, 208] on span "select" at bounding box center [133, 207] width 12 height 12
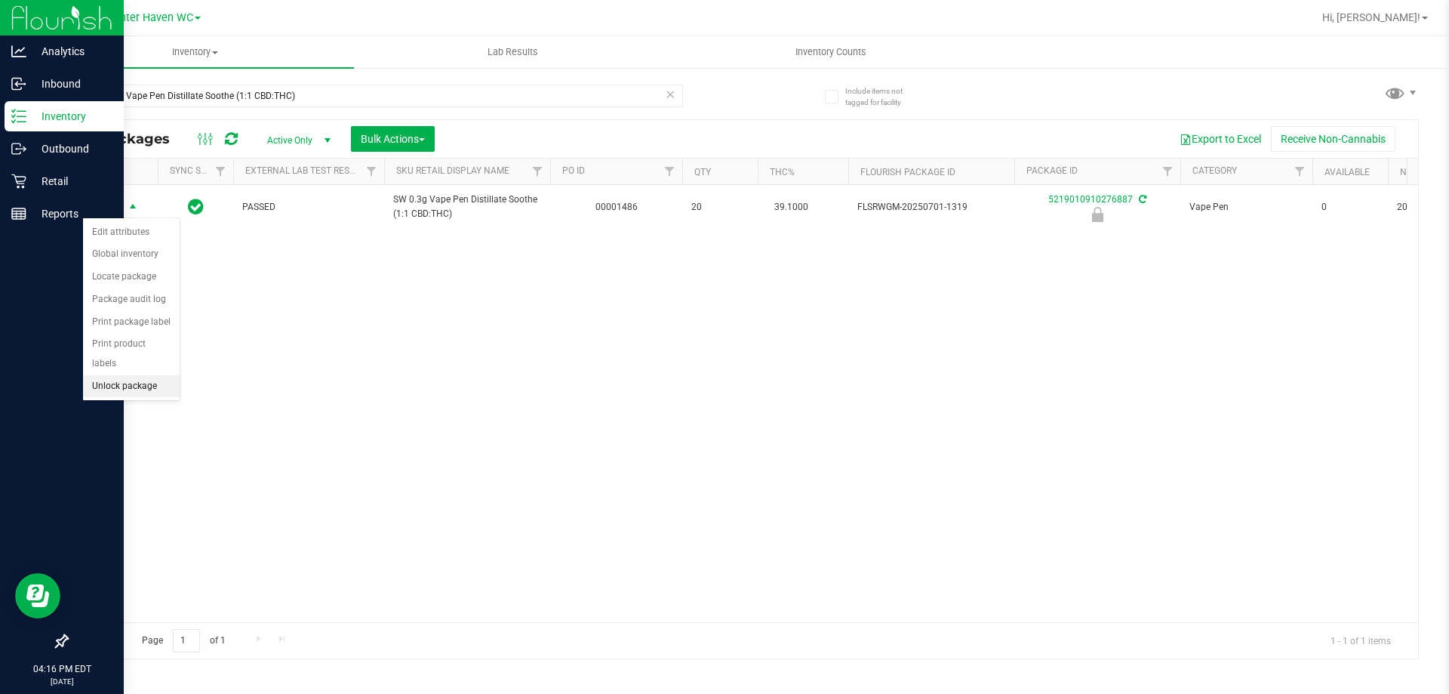
click at [134, 375] on li "Unlock package" at bounding box center [131, 386] width 97 height 23
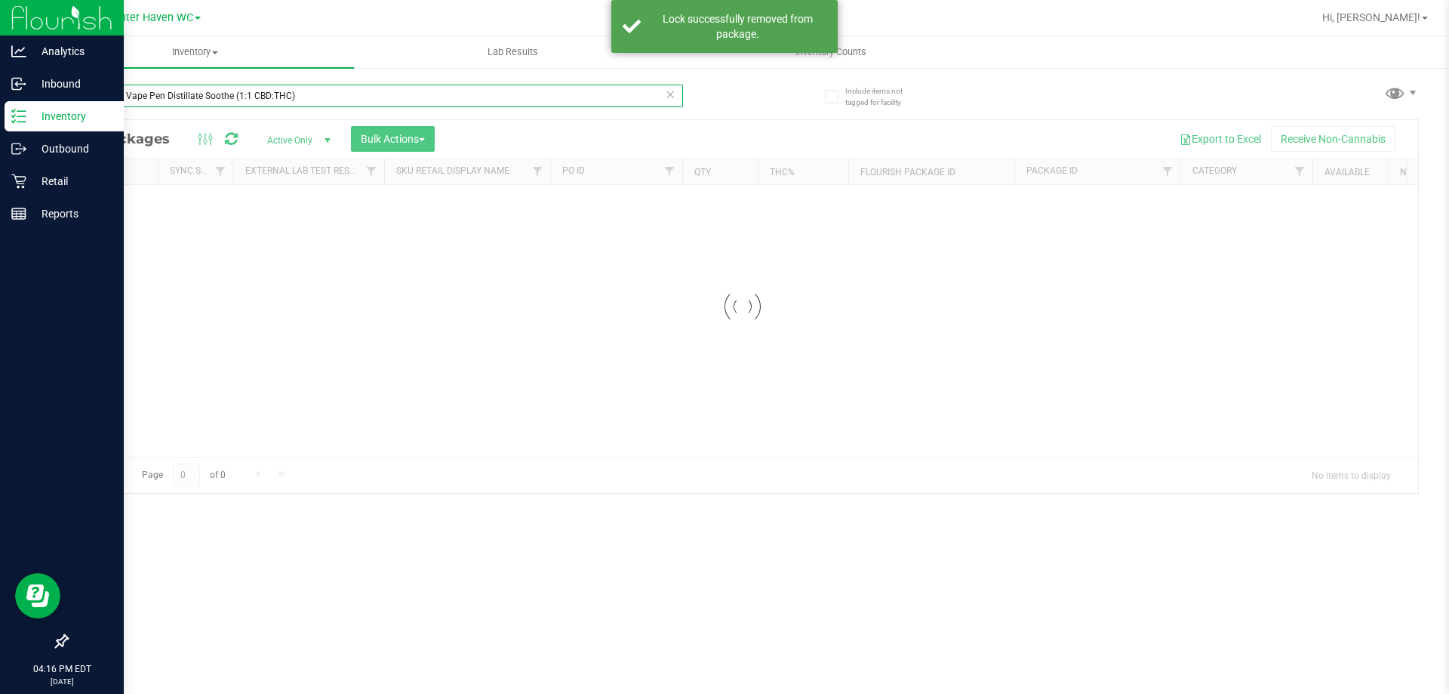
click at [267, 94] on input "SW 0.3g Vape Pen Distillate Soothe (1:1 CBD:THC)" at bounding box center [374, 96] width 617 height 23
click at [267, 95] on input "SW 0.3g Vape Pen Distillate Soothe (1:1 CBD:THC)" at bounding box center [374, 96] width 617 height 23
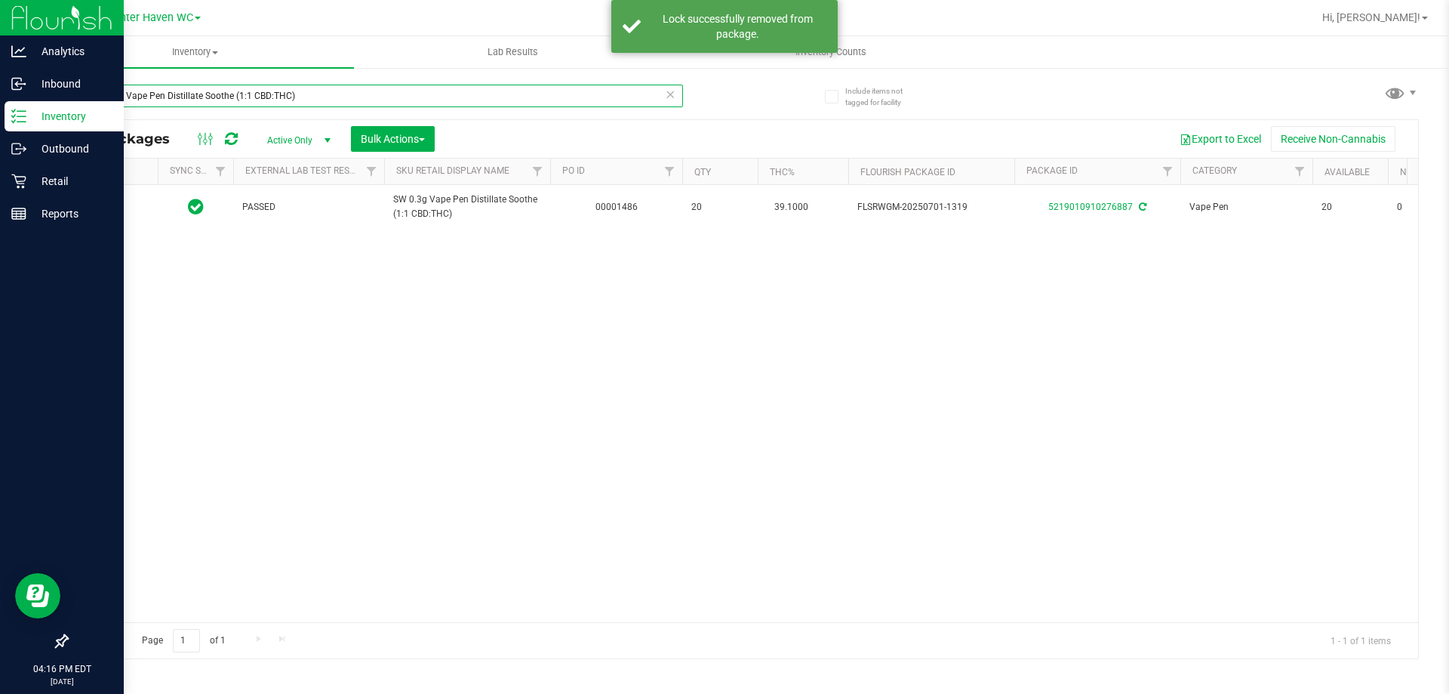
click at [267, 95] on input "SW 0.3g Vape Pen Distillate Soothe (1:1 CBD:THC)" at bounding box center [374, 96] width 617 height 23
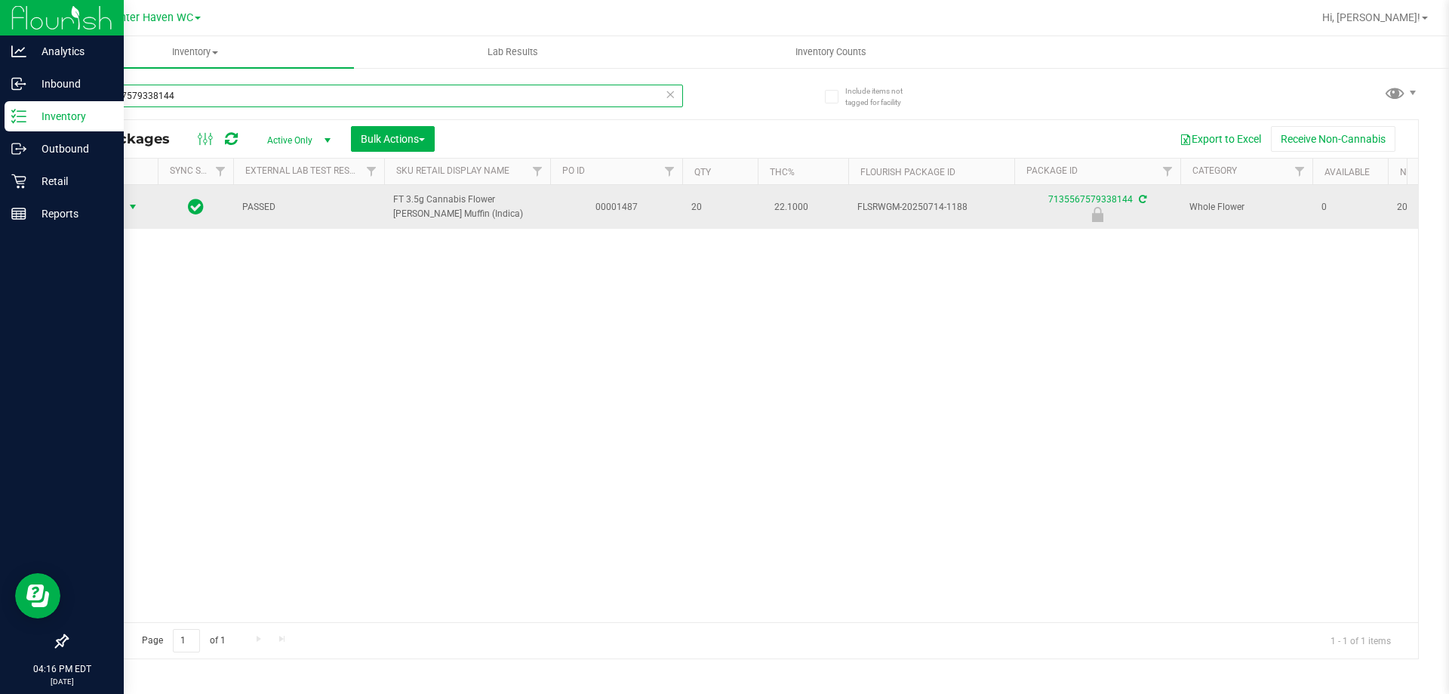
type input "7135567579338144"
click at [117, 209] on span "Action" at bounding box center [102, 206] width 41 height 21
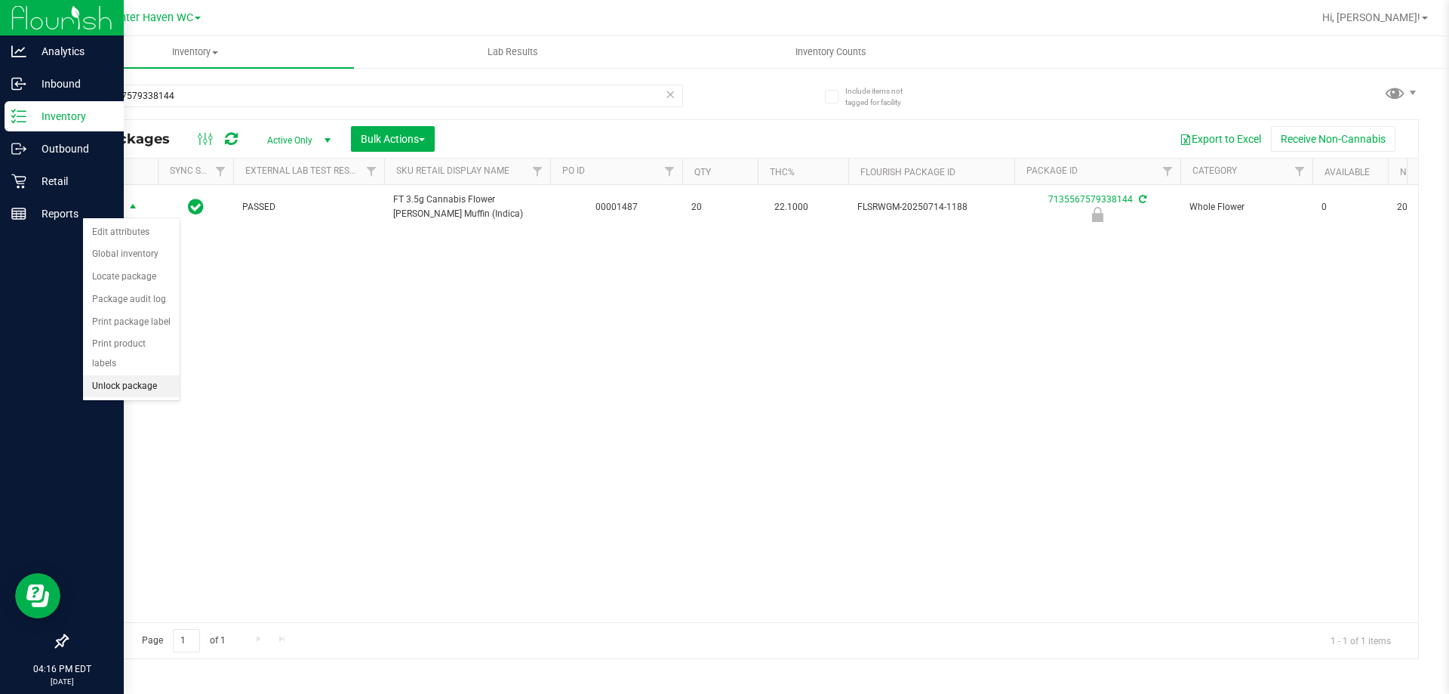
click at [143, 375] on li "Unlock package" at bounding box center [131, 386] width 97 height 23
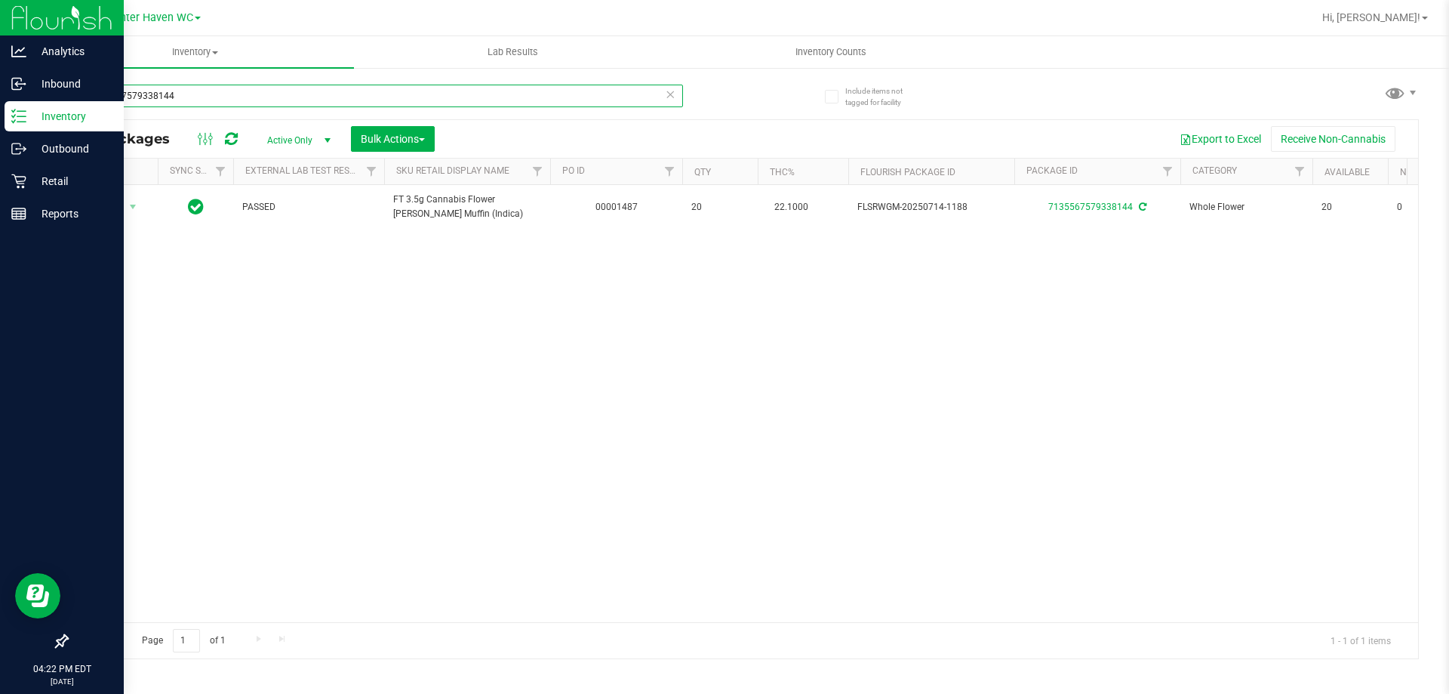
click at [186, 97] on input "7135567579338144" at bounding box center [374, 96] width 617 height 23
